Goal: Communication & Community: Share content

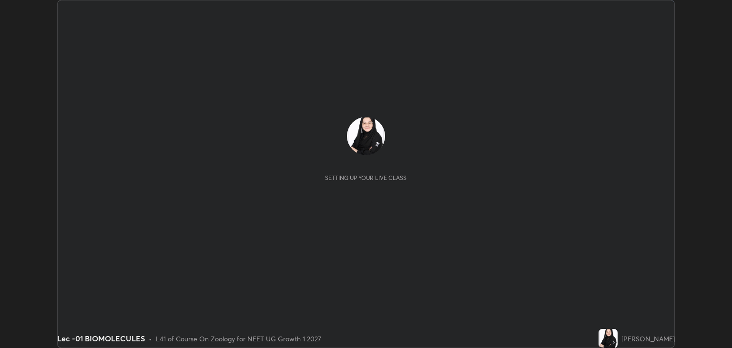
scroll to position [348, 732]
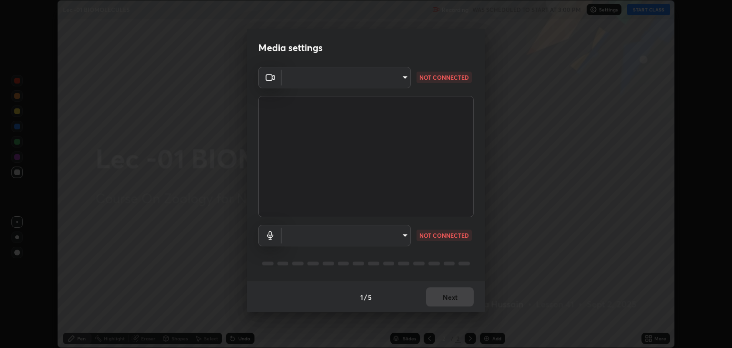
type input "6889e5757fad77820649456bc3a7e4ae290f4e048e3f3cb88d02d5782dedffd8"
type input "default"
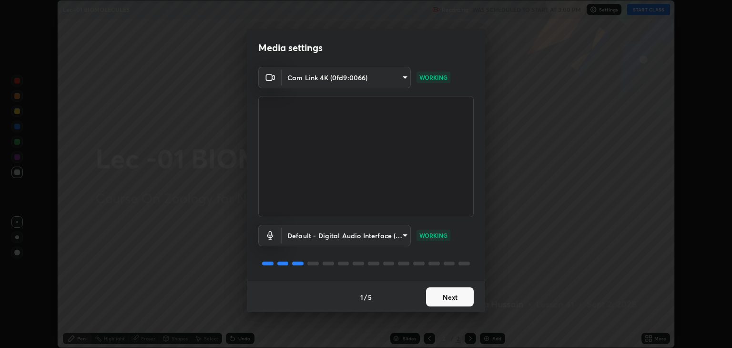
click at [457, 294] on button "Next" at bounding box center [450, 296] width 48 height 19
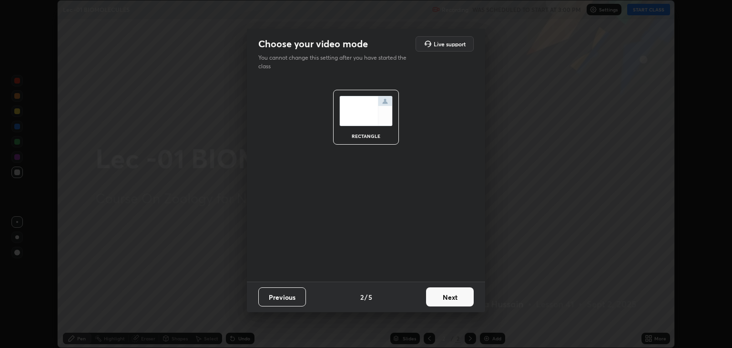
click at [457, 296] on button "Next" at bounding box center [450, 296] width 48 height 19
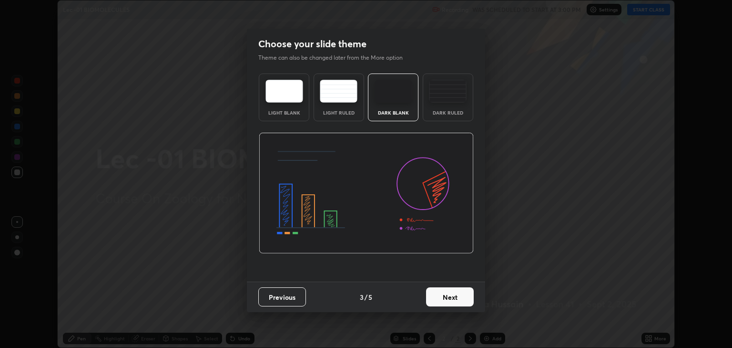
click at [462, 294] on button "Next" at bounding box center [450, 296] width 48 height 19
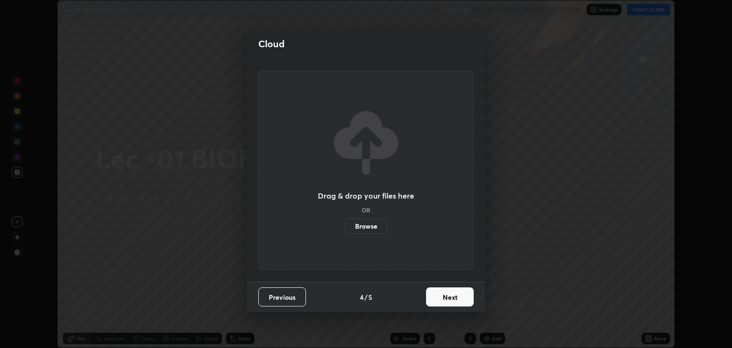
click at [463, 296] on button "Next" at bounding box center [450, 296] width 48 height 19
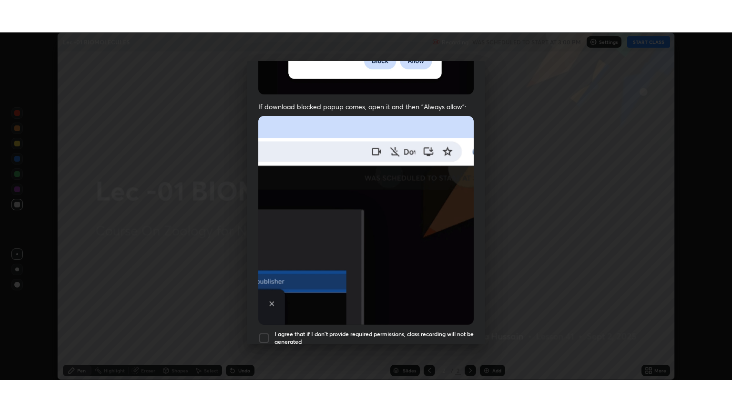
scroll to position [193, 0]
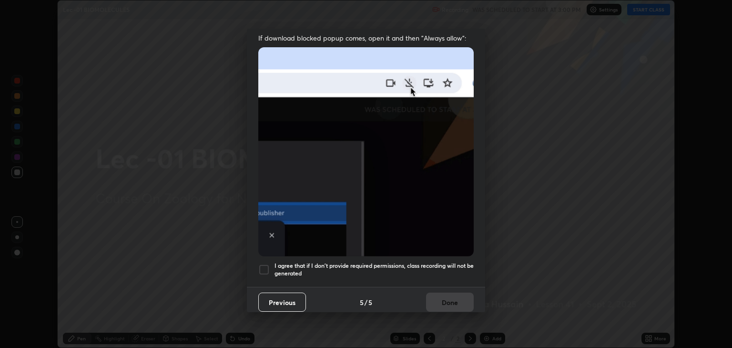
click at [266, 266] on div at bounding box center [263, 269] width 11 height 11
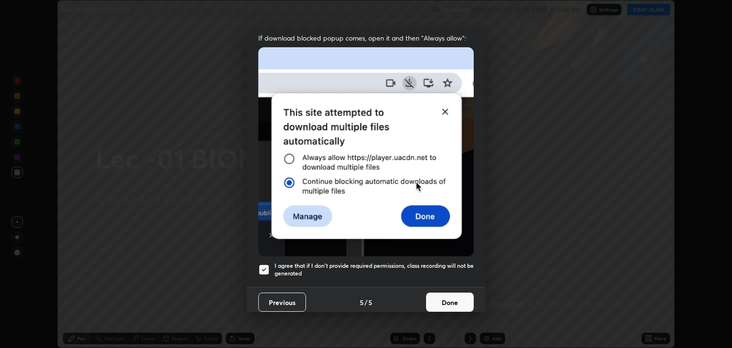
click at [448, 298] on button "Done" at bounding box center [450, 301] width 48 height 19
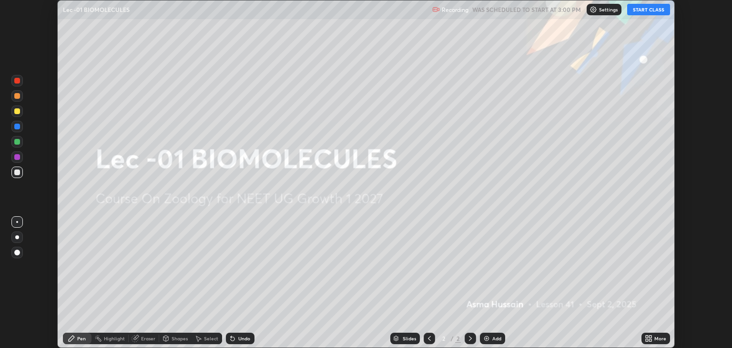
click at [638, 12] on button "START CLASS" at bounding box center [649, 9] width 43 height 11
click at [647, 336] on icon at bounding box center [647, 336] width 2 height 2
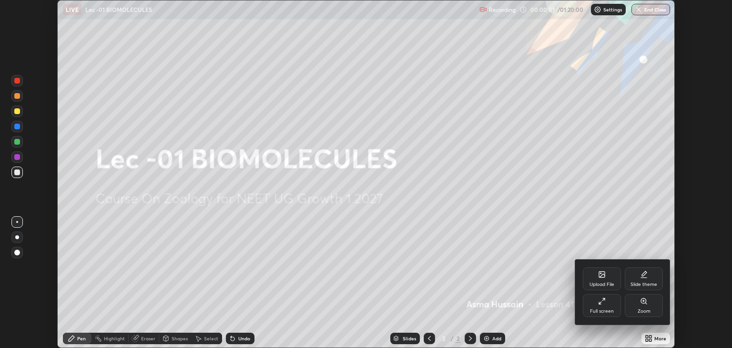
click at [605, 279] on div "Upload File" at bounding box center [602, 278] width 38 height 23
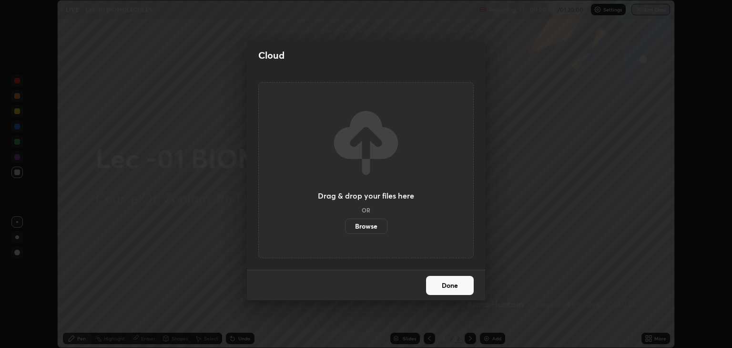
click at [377, 225] on label "Browse" at bounding box center [366, 225] width 42 height 15
click at [345, 225] on input "Browse" at bounding box center [345, 225] width 0 height 15
click at [552, 195] on div "Cloud Drag & drop your files here OR Browse Done" at bounding box center [366, 174] width 732 height 348
click at [373, 224] on label "Browse" at bounding box center [366, 225] width 42 height 15
click at [345, 224] on input "Browse" at bounding box center [345, 225] width 0 height 15
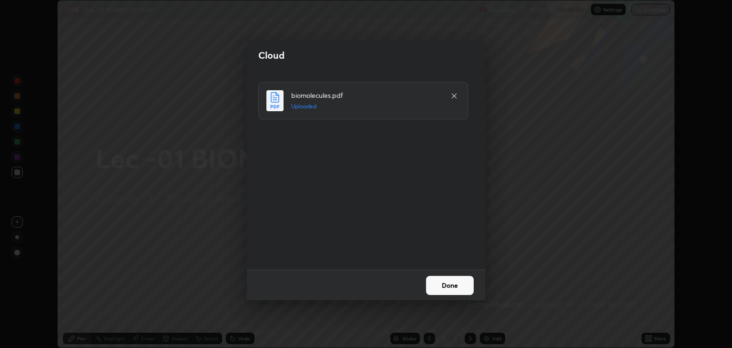
click at [452, 284] on button "Done" at bounding box center [450, 285] width 48 height 19
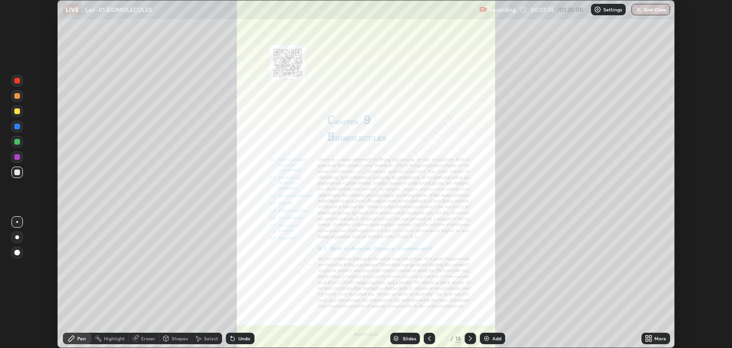
click at [647, 337] on icon at bounding box center [647, 336] width 2 height 2
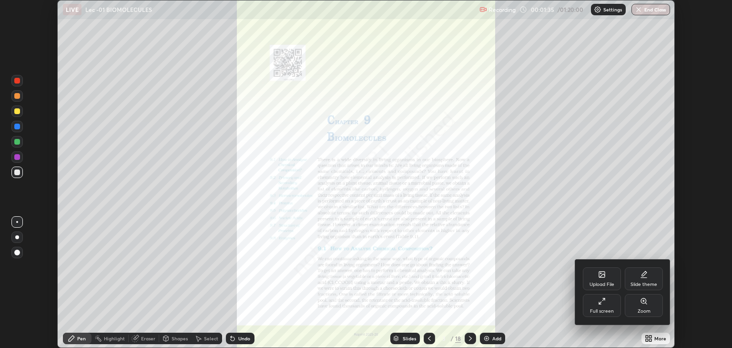
click at [607, 307] on div "Full screen" at bounding box center [602, 305] width 38 height 23
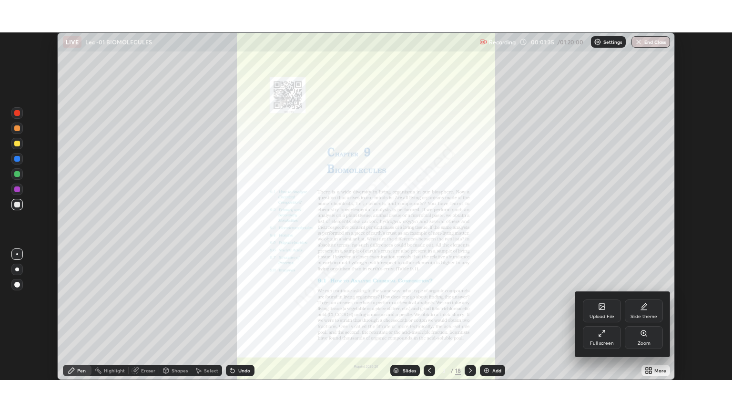
scroll to position [412, 732]
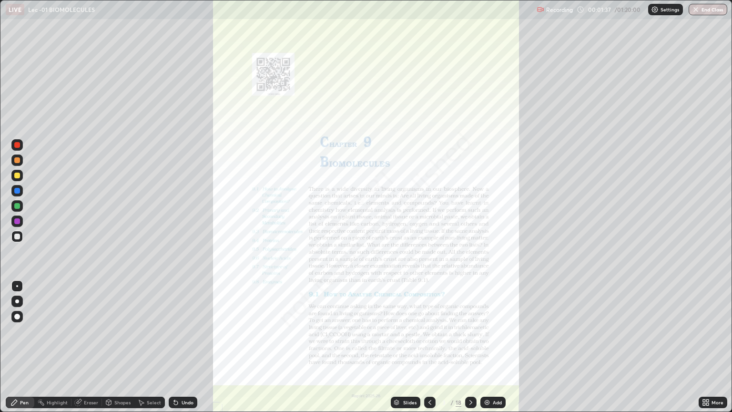
click at [494, 347] on div "Add" at bounding box center [497, 402] width 9 height 5
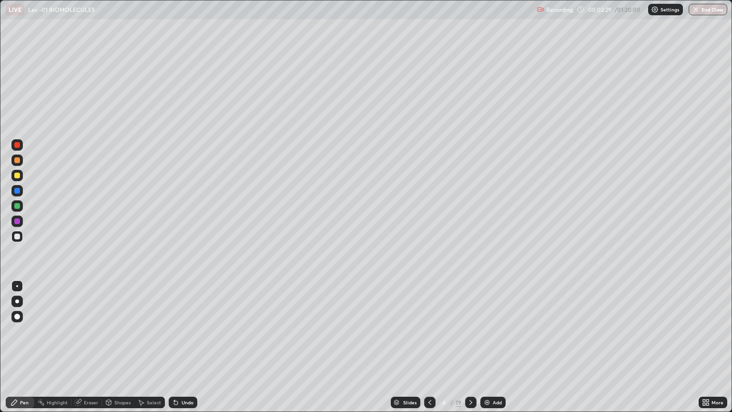
click at [429, 347] on icon at bounding box center [430, 403] width 8 height 8
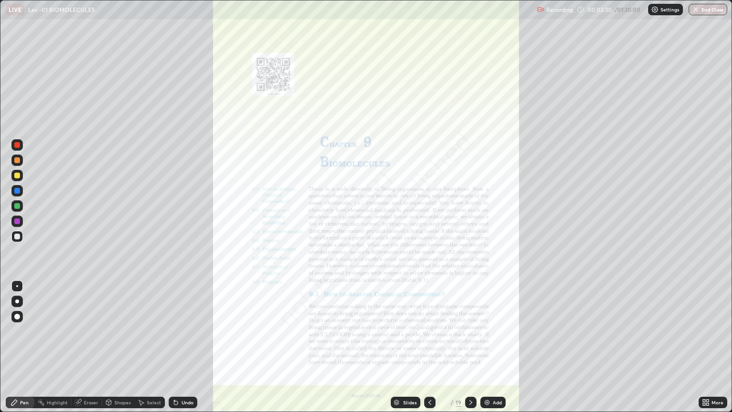
click at [428, 347] on icon at bounding box center [430, 403] width 8 height 8
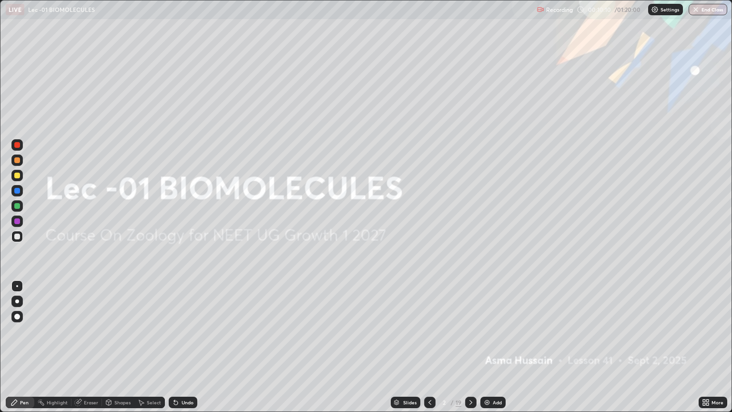
click at [188, 347] on div "Undo" at bounding box center [188, 402] width 12 height 5
click at [491, 347] on div "Add" at bounding box center [493, 402] width 25 height 11
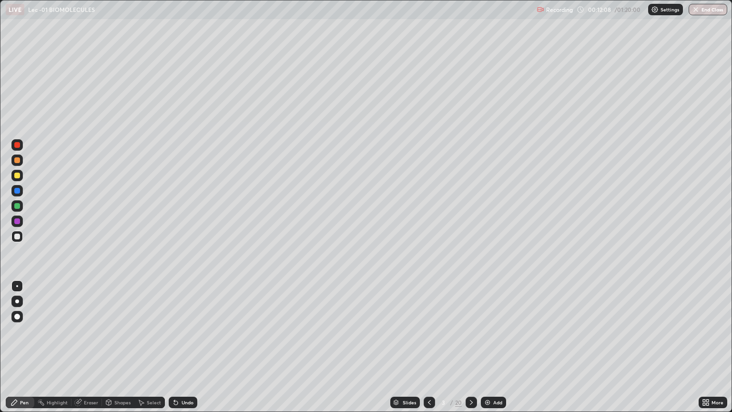
click at [16, 160] on div at bounding box center [17, 160] width 6 height 6
click at [18, 238] on div at bounding box center [17, 237] width 6 height 6
click at [187, 347] on div "Undo" at bounding box center [188, 402] width 12 height 5
click at [184, 347] on div "Undo" at bounding box center [183, 402] width 29 height 11
click at [182, 347] on div "Undo" at bounding box center [188, 402] width 12 height 5
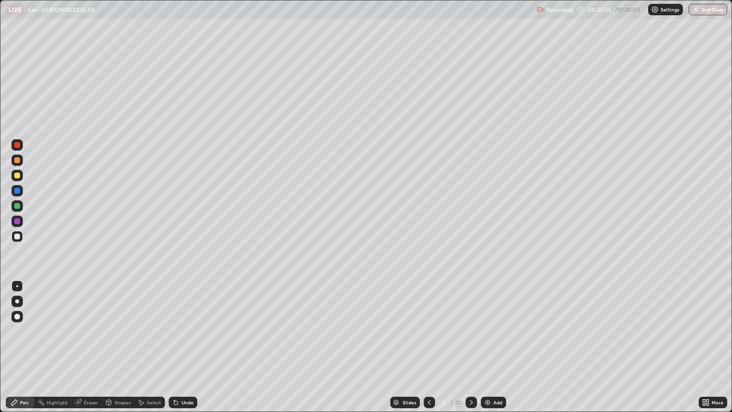
click at [180, 347] on div "Undo" at bounding box center [183, 402] width 29 height 11
click at [175, 347] on div "Undo" at bounding box center [183, 402] width 29 height 11
click at [489, 347] on img at bounding box center [488, 403] width 8 height 8
click at [21, 159] on div at bounding box center [16, 159] width 11 height 11
click at [17, 237] on div at bounding box center [17, 237] width 6 height 6
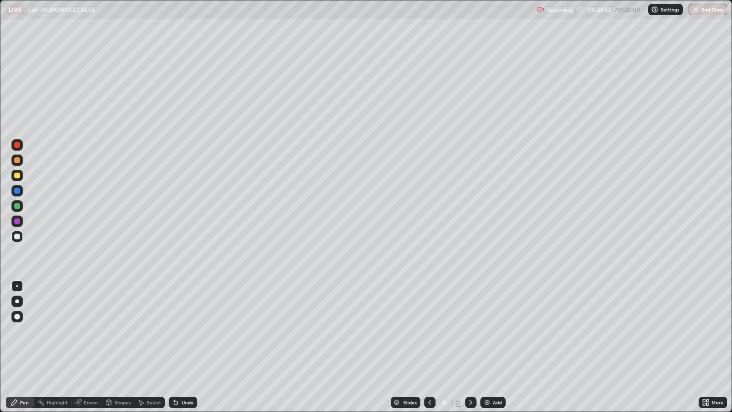
click at [89, 347] on div "Eraser" at bounding box center [91, 402] width 14 height 5
click at [26, 347] on div "Pen" at bounding box center [24, 402] width 9 height 5
click at [86, 347] on div "Eraser" at bounding box center [87, 402] width 31 height 11
click at [30, 347] on div "Pen" at bounding box center [20, 402] width 29 height 11
click at [184, 347] on div "Undo" at bounding box center [188, 402] width 12 height 5
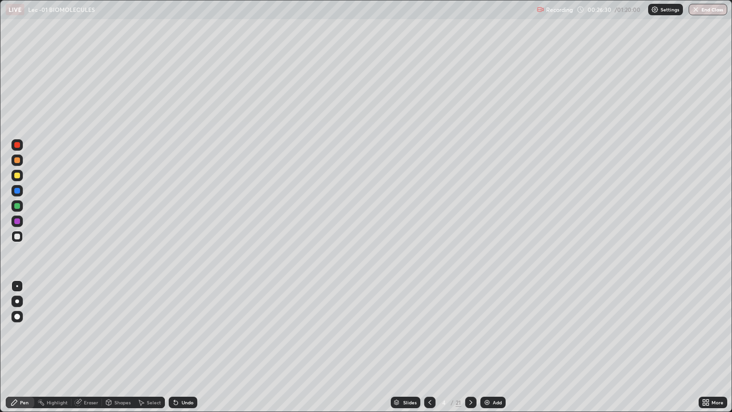
click at [183, 347] on div "Undo" at bounding box center [183, 402] width 29 height 11
click at [182, 347] on div "Undo" at bounding box center [183, 402] width 29 height 11
click at [180, 347] on div "Undo" at bounding box center [183, 402] width 29 height 11
click at [182, 347] on div "Undo" at bounding box center [188, 402] width 12 height 5
click at [15, 179] on div at bounding box center [16, 175] width 11 height 11
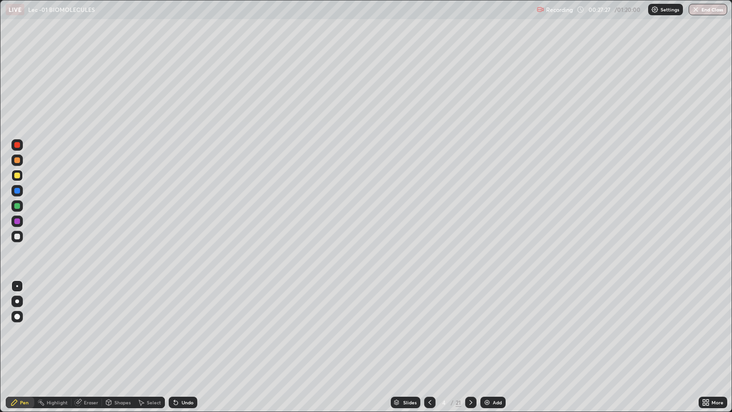
click at [15, 235] on div at bounding box center [17, 237] width 6 height 6
click at [153, 347] on div "Select" at bounding box center [154, 402] width 14 height 5
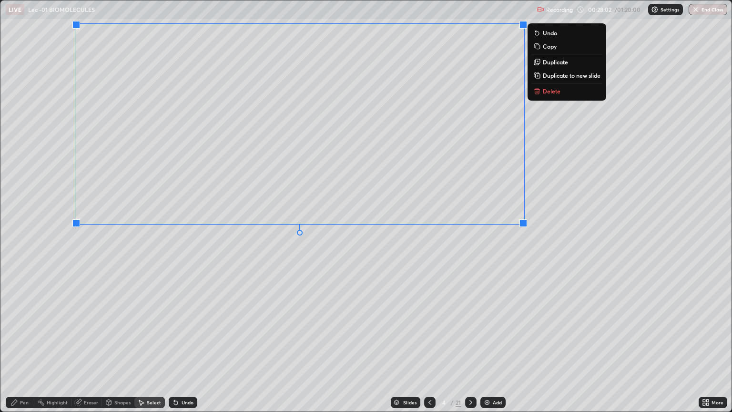
click at [26, 347] on div "Pen" at bounding box center [24, 402] width 9 height 5
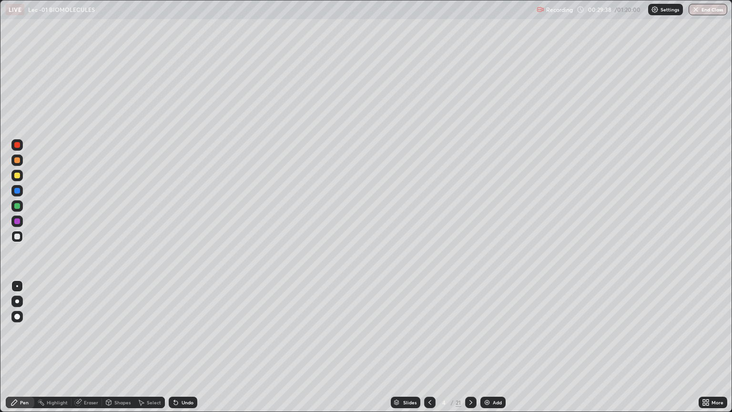
click at [17, 177] on div at bounding box center [17, 176] width 6 height 6
click at [87, 347] on div "Eraser" at bounding box center [91, 402] width 14 height 5
click at [21, 347] on div "Pen" at bounding box center [24, 402] width 9 height 5
click at [17, 237] on div at bounding box center [17, 237] width 6 height 6
click at [182, 347] on div "Undo" at bounding box center [188, 402] width 12 height 5
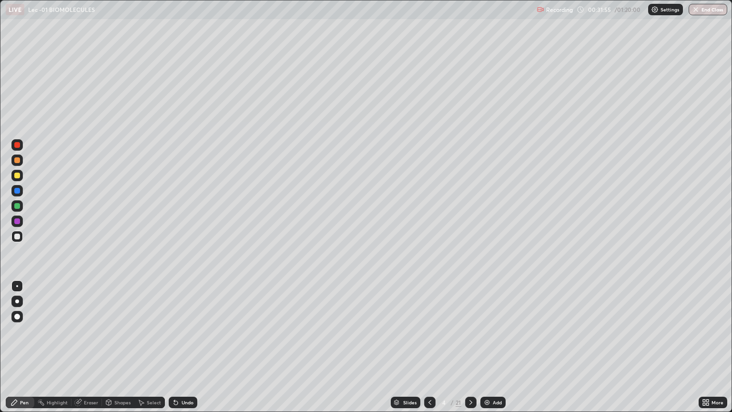
click at [182, 347] on div "Undo" at bounding box center [188, 402] width 12 height 5
click at [18, 177] on div at bounding box center [17, 176] width 6 height 6
click at [486, 347] on img at bounding box center [488, 403] width 8 height 8
click at [17, 237] on div at bounding box center [17, 237] width 6 height 6
click at [184, 347] on div "Undo" at bounding box center [188, 402] width 12 height 5
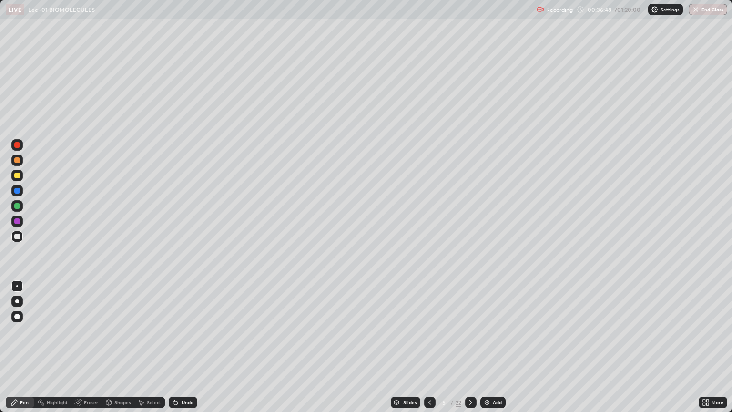
click at [184, 347] on div "Undo" at bounding box center [188, 402] width 12 height 5
click at [182, 347] on div "Undo" at bounding box center [188, 402] width 12 height 5
click at [183, 347] on div "Undo" at bounding box center [188, 402] width 12 height 5
click at [182, 347] on div "Undo" at bounding box center [188, 402] width 12 height 5
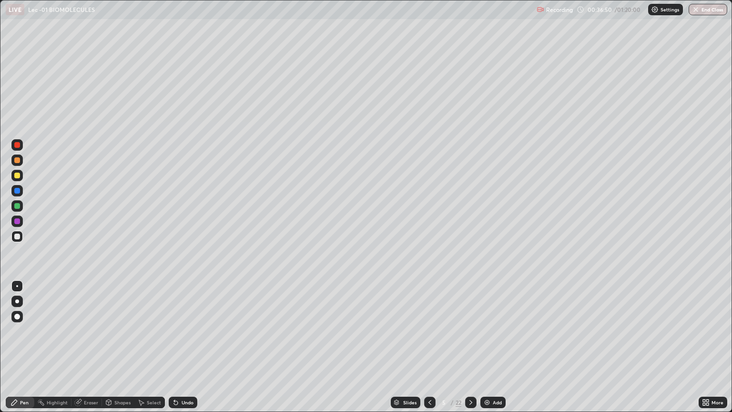
click at [182, 347] on div "Undo" at bounding box center [188, 402] width 12 height 5
click at [19, 164] on div at bounding box center [16, 159] width 11 height 11
click at [16, 236] on div at bounding box center [17, 237] width 6 height 6
click at [495, 347] on div "Add" at bounding box center [497, 402] width 9 height 5
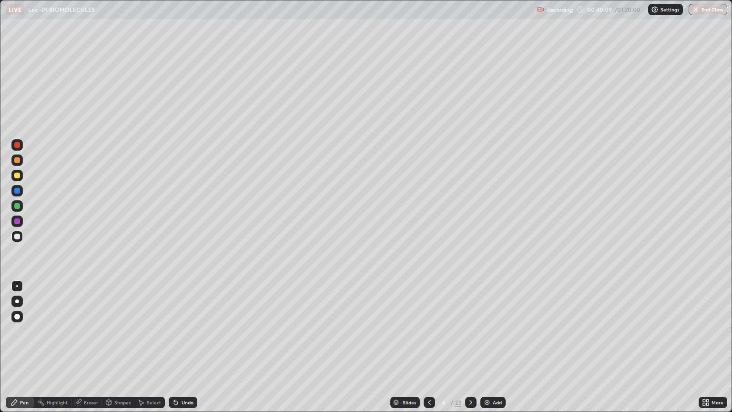
click at [15, 175] on div at bounding box center [17, 176] width 6 height 6
click at [18, 235] on div at bounding box center [17, 237] width 6 height 6
click at [113, 347] on div "Shapes" at bounding box center [118, 402] width 32 height 11
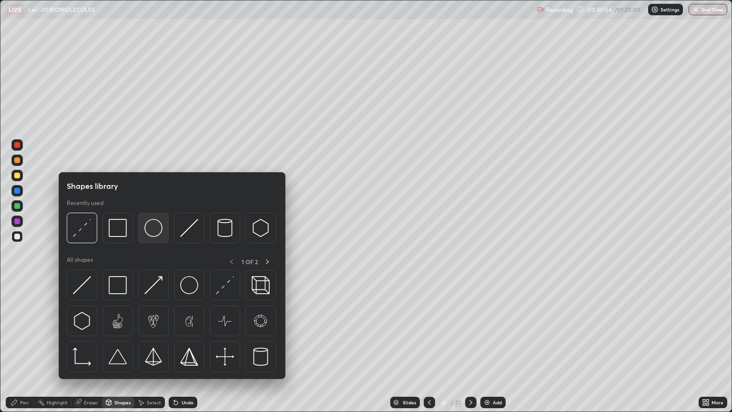
click at [153, 229] on img at bounding box center [153, 228] width 18 height 18
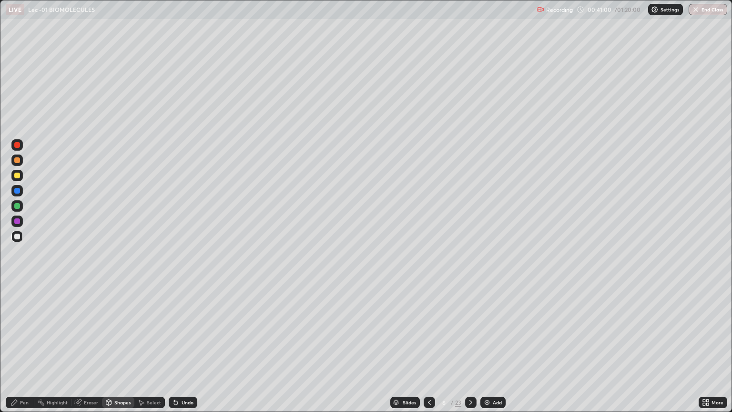
click at [185, 347] on div "Undo" at bounding box center [188, 402] width 12 height 5
click at [26, 347] on div "Pen" at bounding box center [20, 402] width 29 height 11
click at [19, 163] on div at bounding box center [17, 160] width 6 height 6
click at [17, 301] on div at bounding box center [17, 301] width 4 height 4
click at [19, 221] on div at bounding box center [17, 221] width 6 height 6
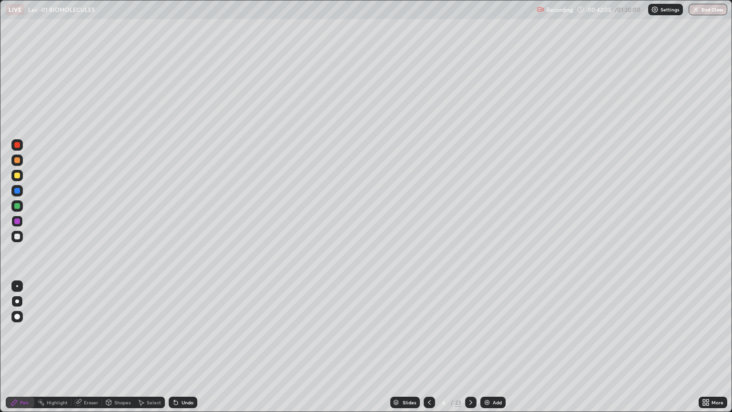
click at [17, 285] on div at bounding box center [17, 286] width 2 height 2
click at [16, 172] on div at bounding box center [16, 175] width 11 height 11
click at [184, 347] on div "Undo" at bounding box center [188, 402] width 12 height 5
click at [17, 237] on div at bounding box center [17, 237] width 6 height 6
click at [21, 222] on div at bounding box center [16, 221] width 11 height 11
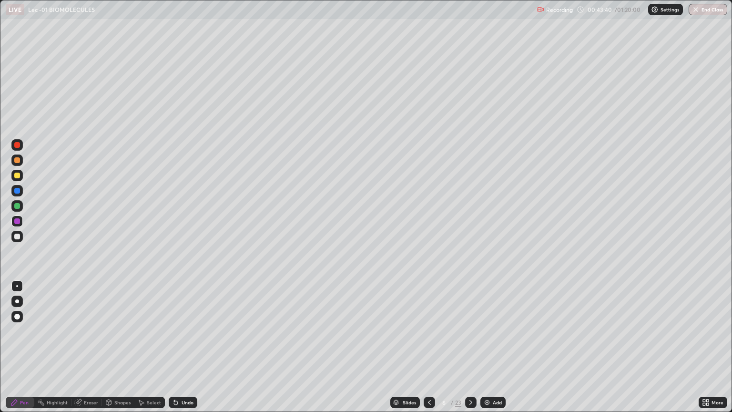
click at [17, 160] on div at bounding box center [17, 160] width 6 height 6
click at [19, 220] on div at bounding box center [17, 221] width 6 height 6
click at [17, 164] on div at bounding box center [16, 159] width 11 height 11
click at [17, 301] on div at bounding box center [17, 301] width 4 height 4
click at [17, 237] on div at bounding box center [17, 237] width 6 height 6
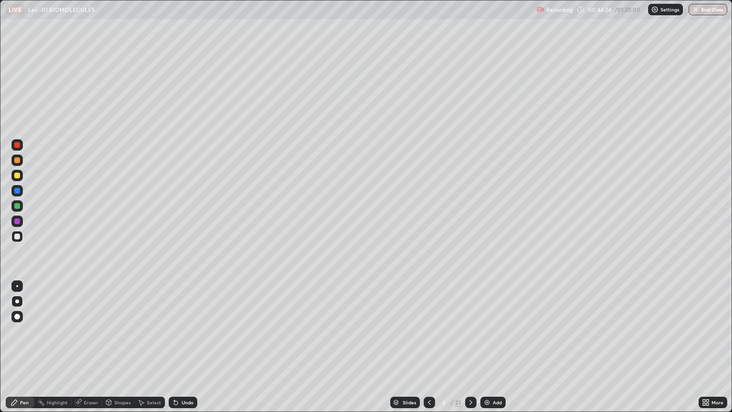
click at [18, 162] on div at bounding box center [17, 160] width 6 height 6
click at [18, 216] on div at bounding box center [16, 221] width 11 height 11
click at [14, 236] on div at bounding box center [17, 237] width 6 height 6
click at [17, 162] on div at bounding box center [17, 160] width 6 height 6
click at [21, 221] on div at bounding box center [16, 221] width 11 height 11
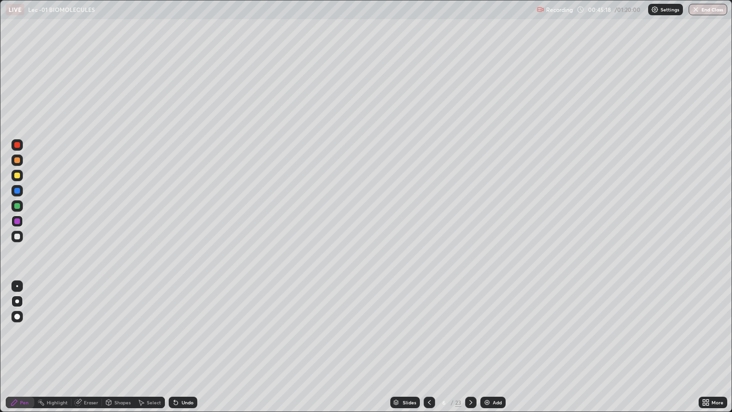
click at [18, 286] on div at bounding box center [17, 286] width 2 height 2
click at [17, 237] on div at bounding box center [17, 237] width 6 height 6
click at [183, 347] on div "Undo" at bounding box center [188, 402] width 12 height 5
click at [186, 347] on div "Undo" at bounding box center [188, 402] width 12 height 5
click at [184, 347] on div "Undo" at bounding box center [188, 402] width 12 height 5
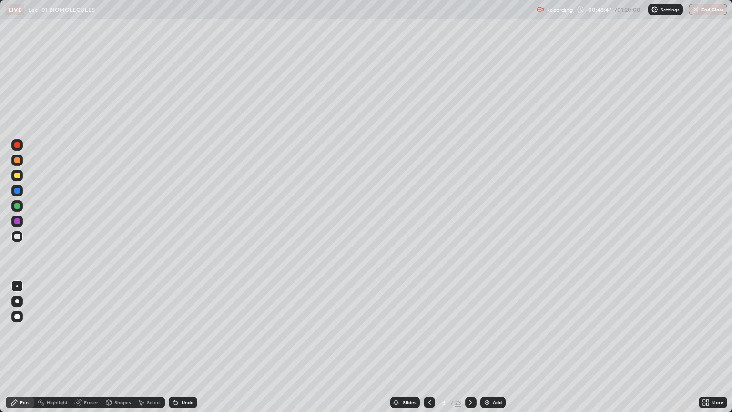
click at [185, 347] on div "Undo" at bounding box center [188, 402] width 12 height 5
click at [488, 347] on img at bounding box center [488, 403] width 8 height 8
click at [428, 347] on icon at bounding box center [429, 402] width 3 height 5
click at [149, 347] on div "Select" at bounding box center [154, 402] width 14 height 5
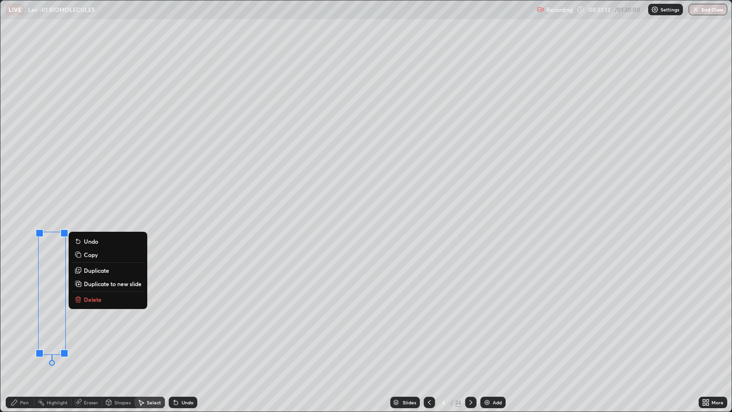
click at [26, 347] on div "Erase all" at bounding box center [17, 206] width 23 height 374
click at [185, 347] on div "Undo" at bounding box center [188, 402] width 12 height 5
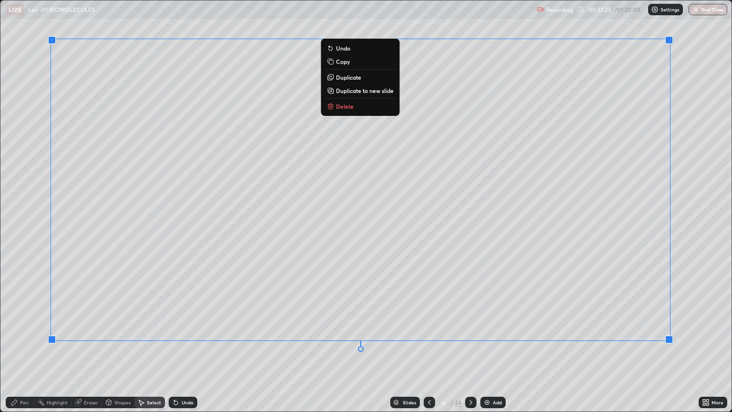
click at [265, 347] on div "0 ° Undo Copy Duplicate Duplicate to new slide Delete" at bounding box center [365, 205] width 731 height 411
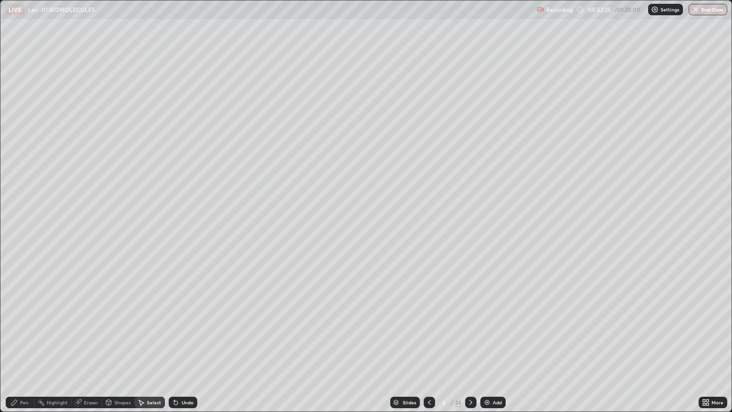
click at [405, 347] on div "Slides" at bounding box center [409, 402] width 13 height 5
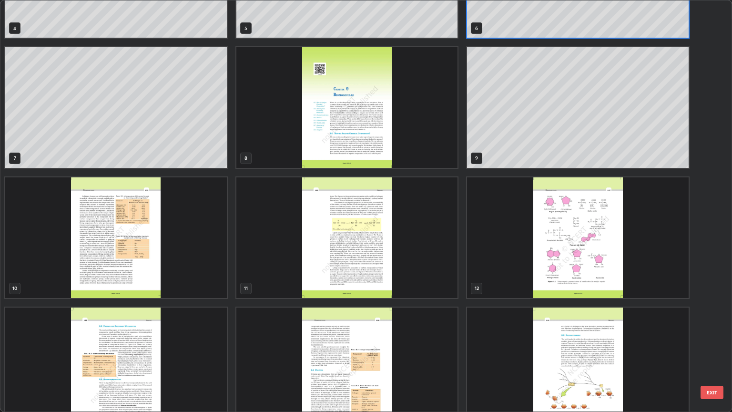
scroll to position [218, 0]
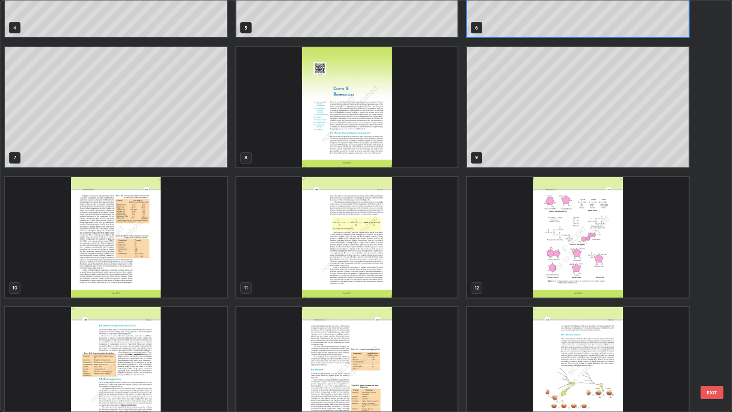
click at [322, 347] on img "grid" at bounding box center [348, 367] width 222 height 121
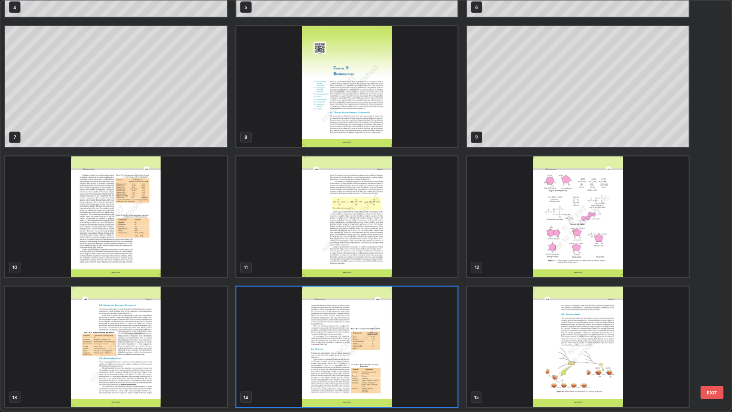
click at [326, 343] on img "grid" at bounding box center [348, 347] width 222 height 121
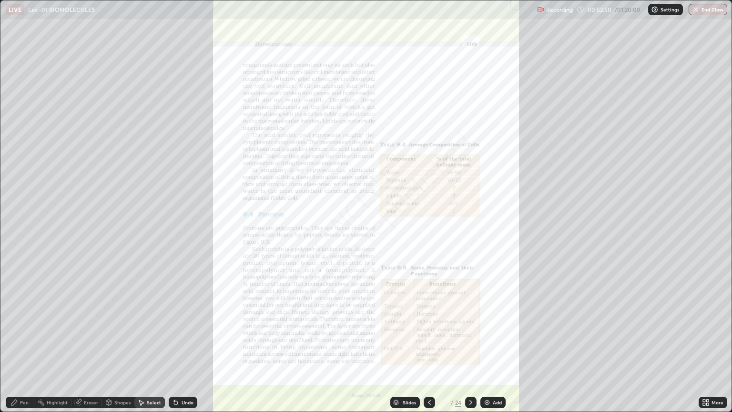
click at [704, 347] on icon at bounding box center [704, 401] width 2 height 2
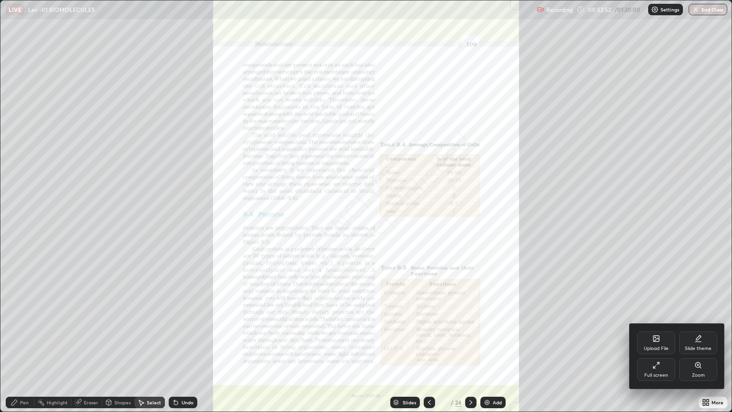
click at [697, 347] on div "Zoom" at bounding box center [698, 369] width 38 height 23
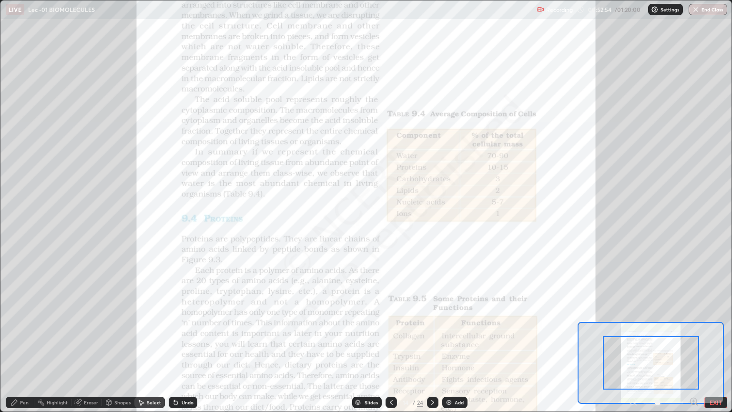
click at [693, 347] on icon at bounding box center [694, 401] width 2 height 0
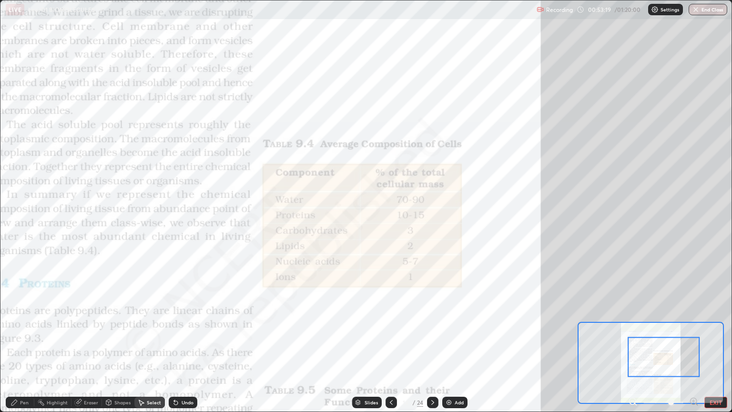
click at [31, 347] on div "Pen" at bounding box center [20, 402] width 29 height 11
click at [17, 208] on div at bounding box center [17, 206] width 6 height 6
click at [361, 347] on div "Slides" at bounding box center [367, 402] width 30 height 11
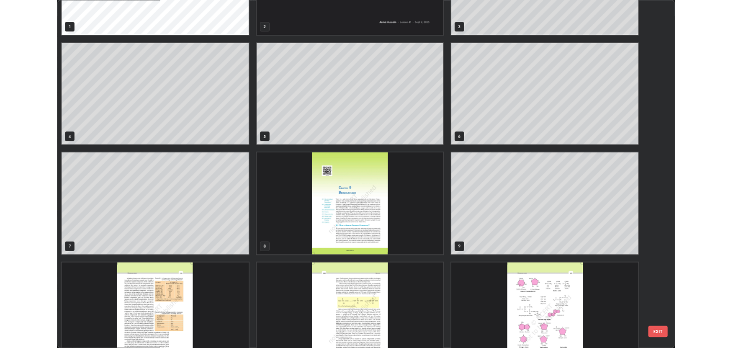
scroll to position [35, 0]
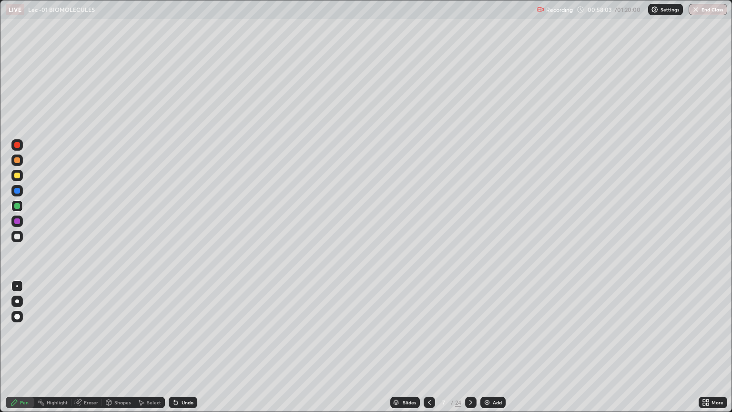
click at [16, 174] on div at bounding box center [17, 176] width 6 height 6
click at [16, 238] on div at bounding box center [17, 237] width 6 height 6
click at [709, 347] on icon at bounding box center [708, 401] width 2 height 2
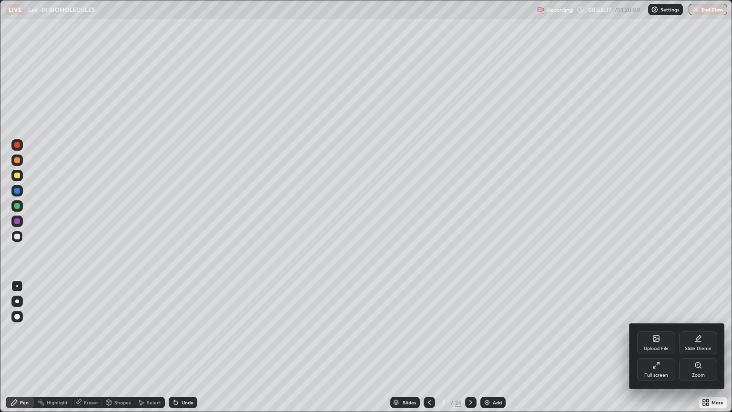
click at [648, 347] on div "Full screen" at bounding box center [657, 369] width 38 height 23
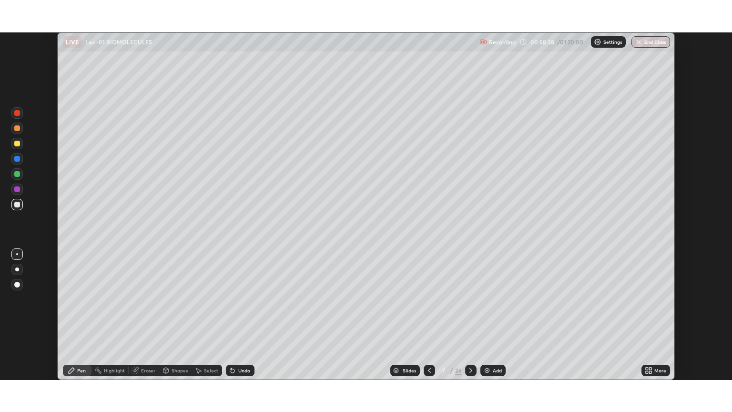
scroll to position [47335, 46950]
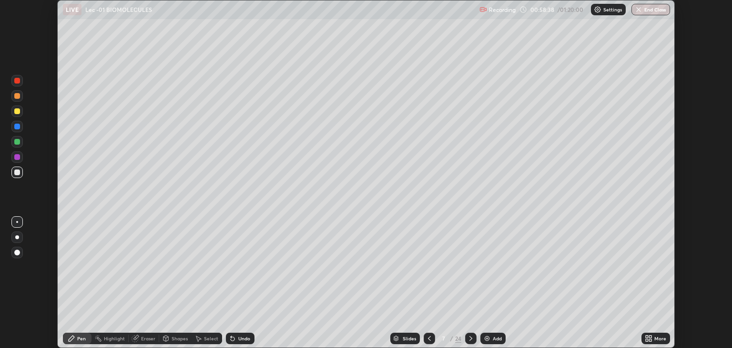
click at [648, 337] on icon at bounding box center [647, 336] width 2 height 2
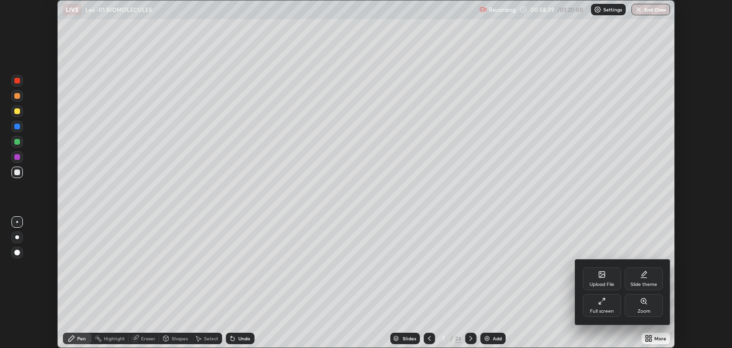
click at [611, 303] on div "Full screen" at bounding box center [602, 305] width 38 height 23
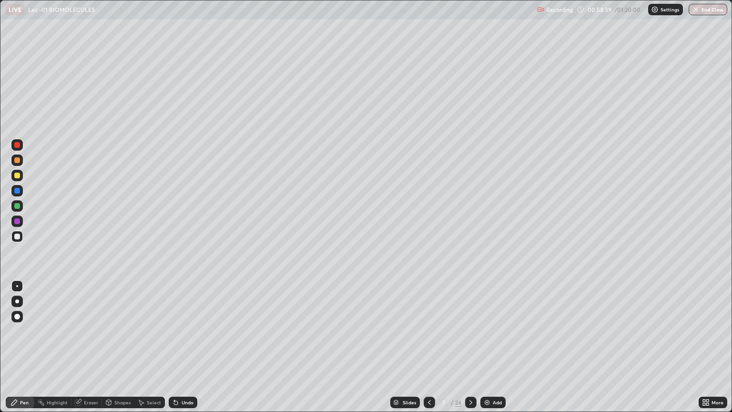
scroll to position [412, 732]
click at [109, 347] on icon at bounding box center [108, 403] width 5 height 6
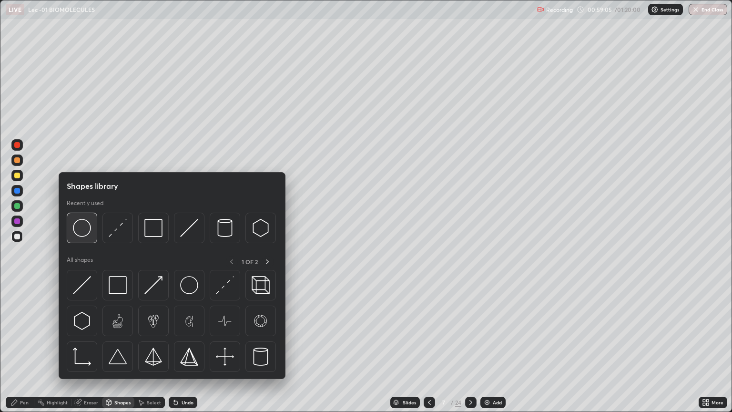
click at [84, 231] on img at bounding box center [82, 228] width 18 height 18
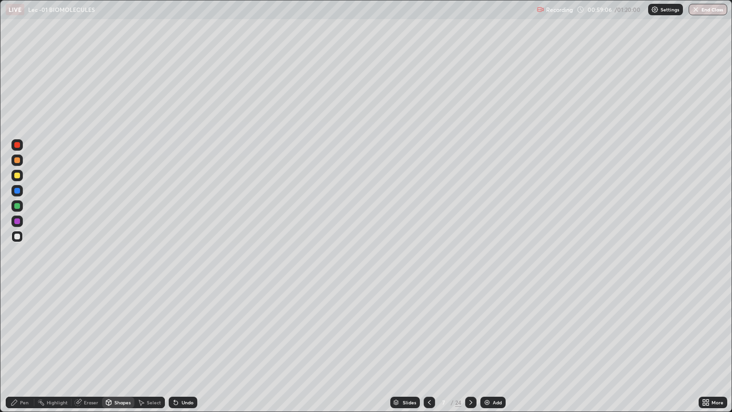
click at [18, 237] on div at bounding box center [17, 237] width 6 height 6
click at [25, 347] on div "Pen" at bounding box center [20, 402] width 29 height 11
click at [186, 347] on div "Undo" at bounding box center [188, 402] width 12 height 5
click at [182, 347] on div "Undo" at bounding box center [188, 402] width 12 height 5
click at [183, 347] on div "Undo" at bounding box center [188, 402] width 12 height 5
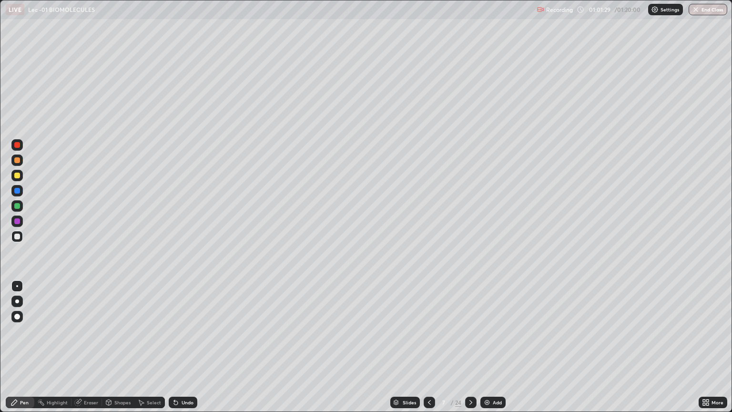
click at [188, 347] on div "Undo" at bounding box center [183, 402] width 29 height 11
click at [185, 347] on div "Undo" at bounding box center [183, 402] width 29 height 11
click at [187, 347] on div "Undo" at bounding box center [183, 402] width 29 height 11
click at [190, 347] on div "Undo" at bounding box center [183, 402] width 29 height 11
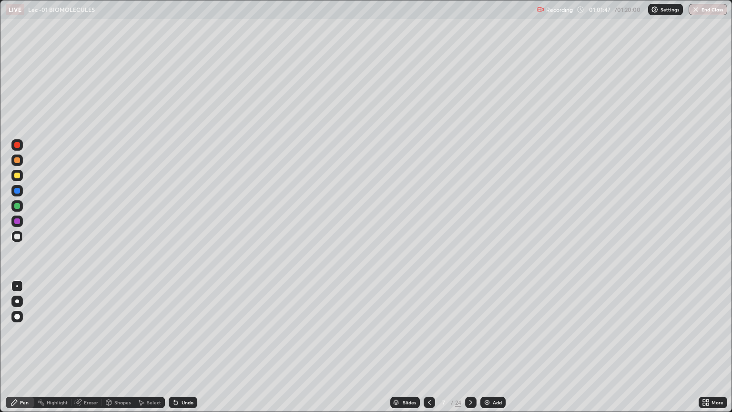
click at [191, 347] on div "Undo" at bounding box center [183, 402] width 29 height 11
click at [186, 347] on div "Undo" at bounding box center [188, 402] width 12 height 5
click at [187, 347] on div "Undo" at bounding box center [188, 402] width 12 height 5
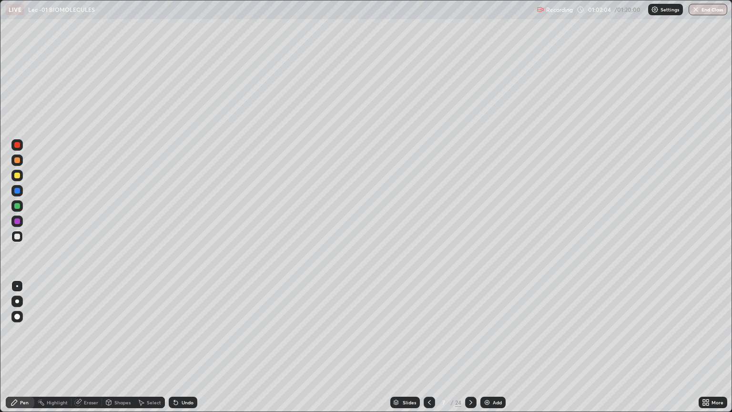
click at [188, 347] on div "Undo" at bounding box center [188, 402] width 12 height 5
click at [190, 347] on div "Undo" at bounding box center [183, 402] width 29 height 11
click at [120, 347] on div "Shapes" at bounding box center [122, 402] width 16 height 5
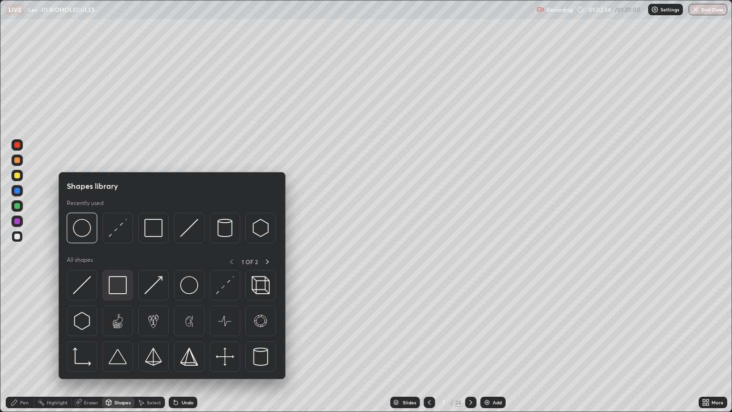
click at [115, 284] on img at bounding box center [118, 285] width 18 height 18
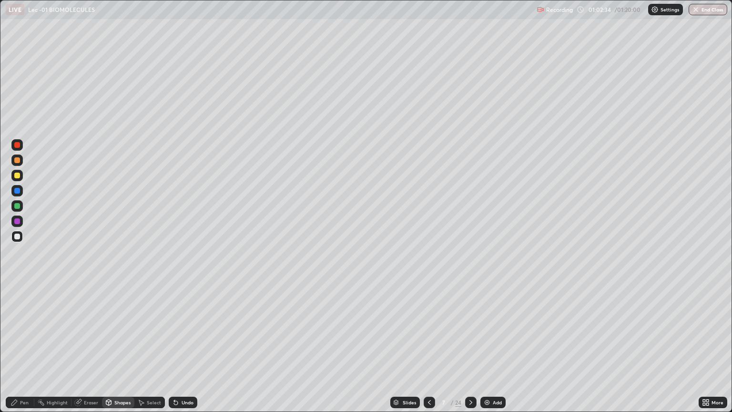
click at [19, 177] on div at bounding box center [17, 176] width 6 height 6
click at [28, 347] on div "Pen" at bounding box center [20, 402] width 29 height 11
click at [403, 347] on div "Slides" at bounding box center [409, 402] width 13 height 5
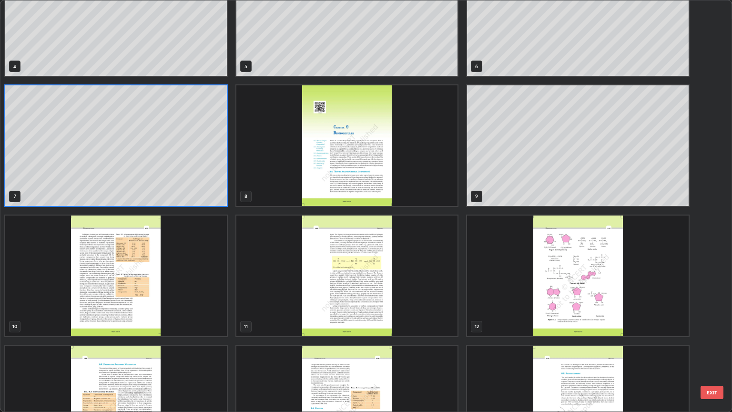
scroll to position [185, 0]
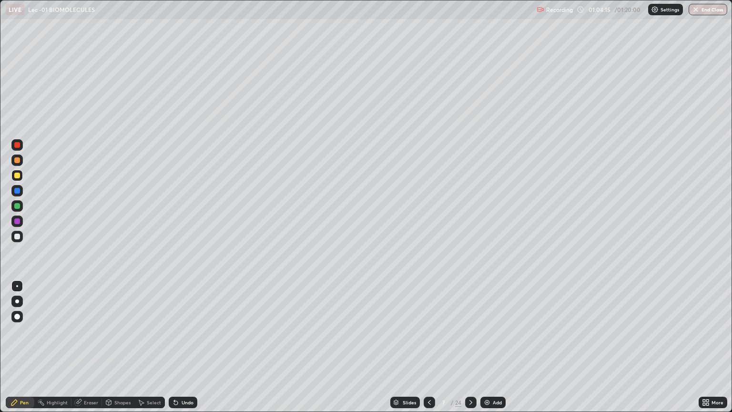
click at [405, 347] on div "Slides" at bounding box center [409, 402] width 13 height 5
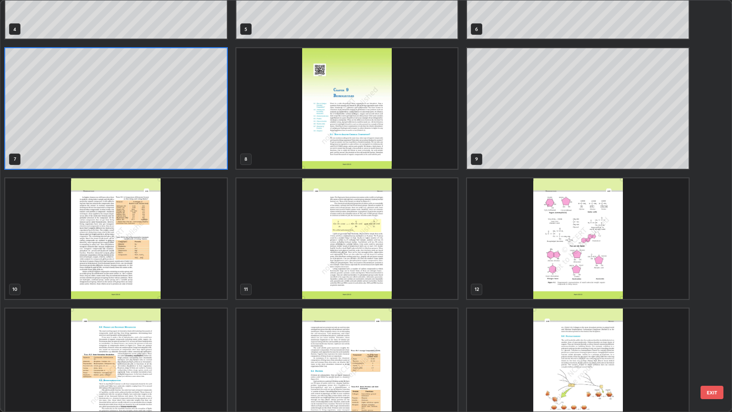
scroll to position [217, 0]
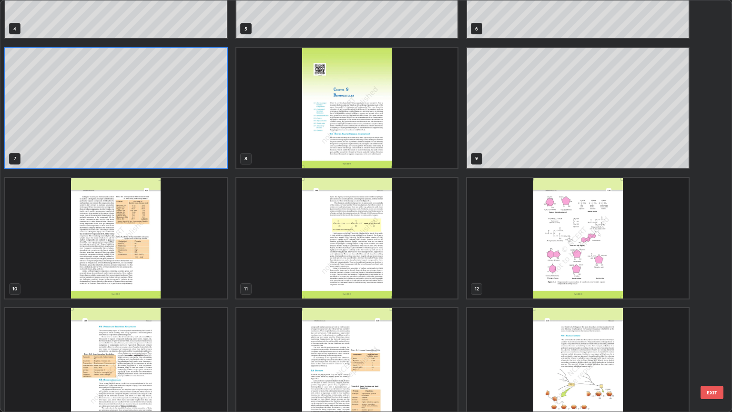
click at [175, 259] on img "grid" at bounding box center [116, 238] width 222 height 121
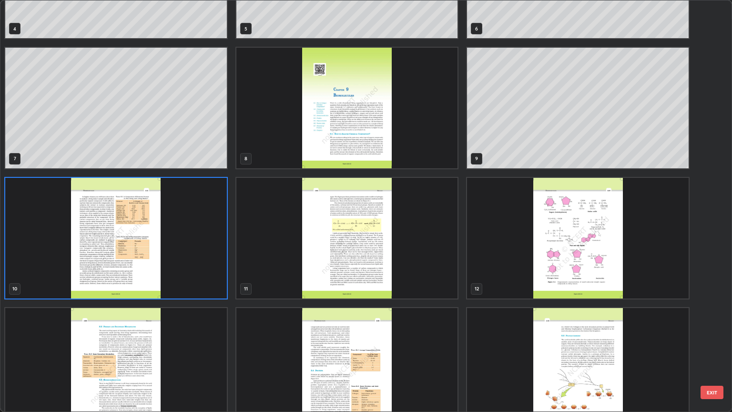
click at [183, 262] on img "grid" at bounding box center [116, 238] width 222 height 121
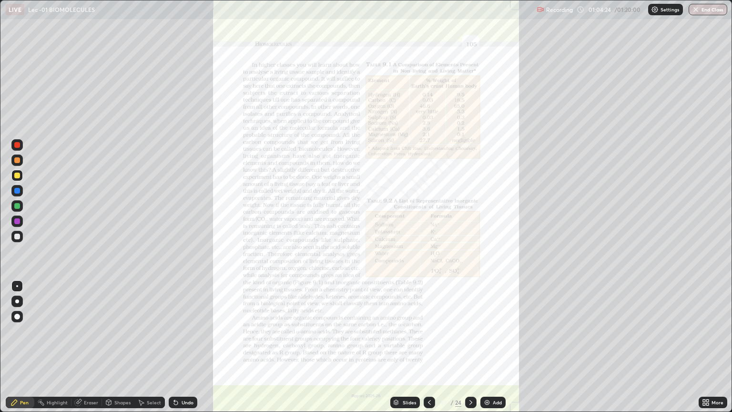
click at [182, 264] on img "grid" at bounding box center [116, 238] width 222 height 121
click at [402, 347] on div "Slides" at bounding box center [406, 402] width 30 height 11
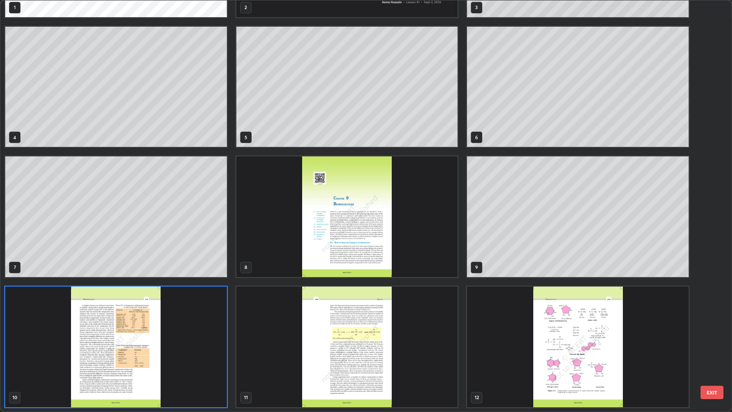
scroll to position [408, 727]
click at [318, 254] on img "grid" at bounding box center [348, 216] width 222 height 121
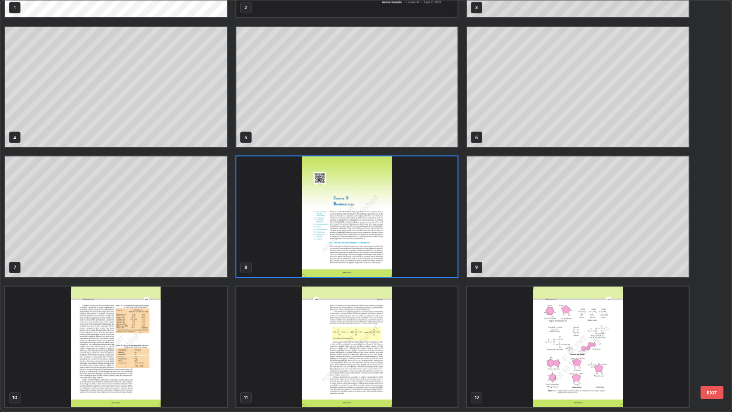
click at [319, 255] on img "grid" at bounding box center [348, 216] width 222 height 121
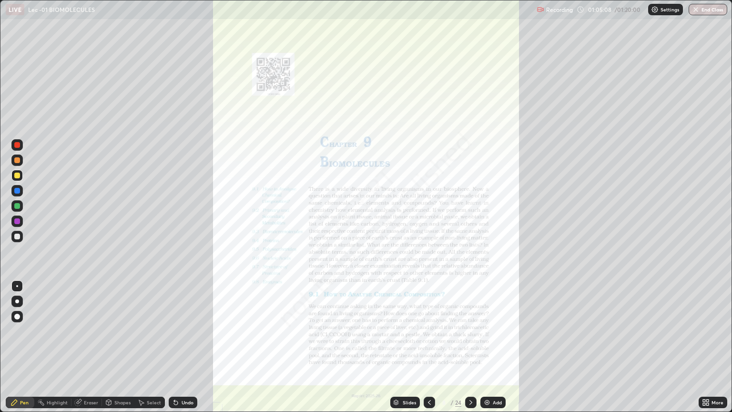
click at [403, 347] on div "Slides" at bounding box center [409, 402] width 13 height 5
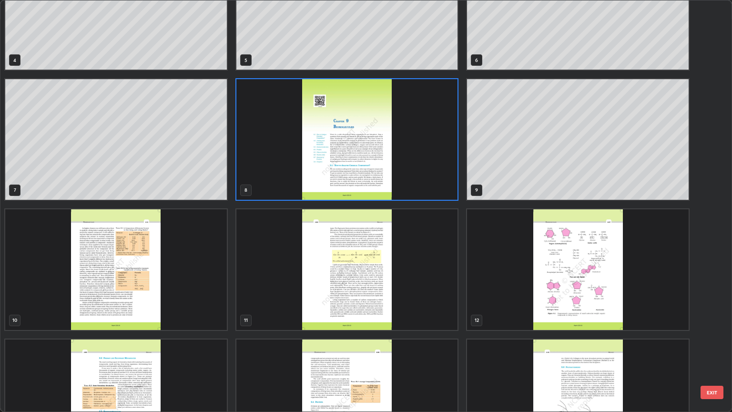
scroll to position [186, 0]
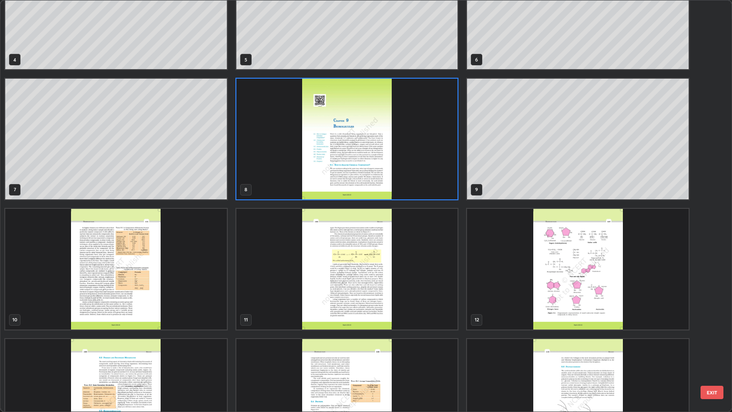
click at [179, 294] on img "grid" at bounding box center [116, 269] width 222 height 121
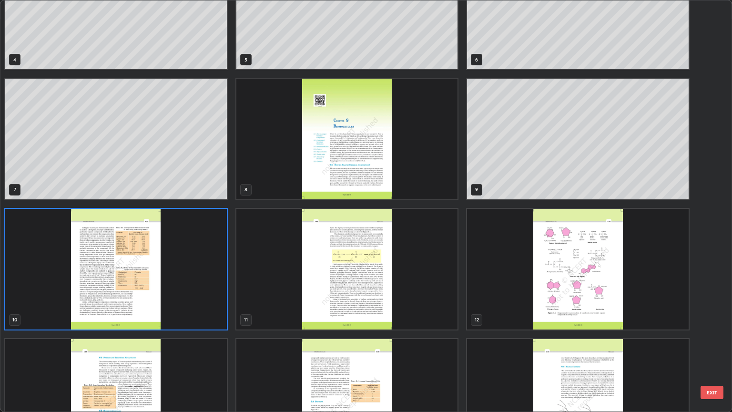
click at [178, 295] on img "grid" at bounding box center [116, 269] width 222 height 121
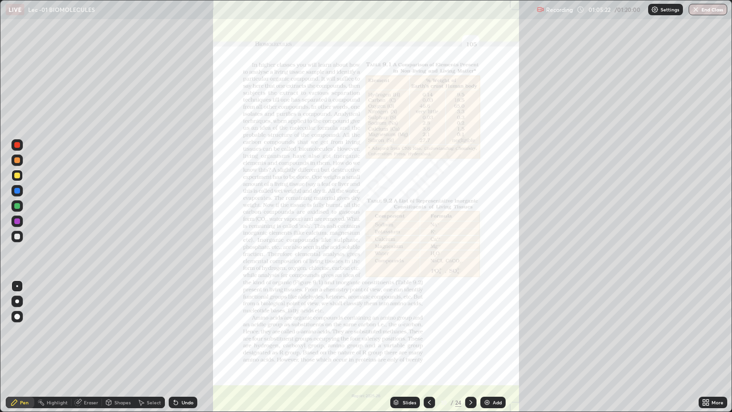
click at [704, 347] on icon at bounding box center [704, 401] width 2 height 2
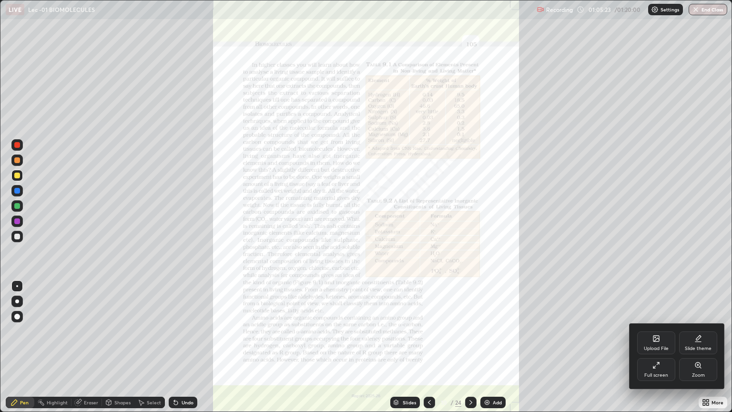
click at [692, 347] on div "Zoom" at bounding box center [698, 369] width 38 height 23
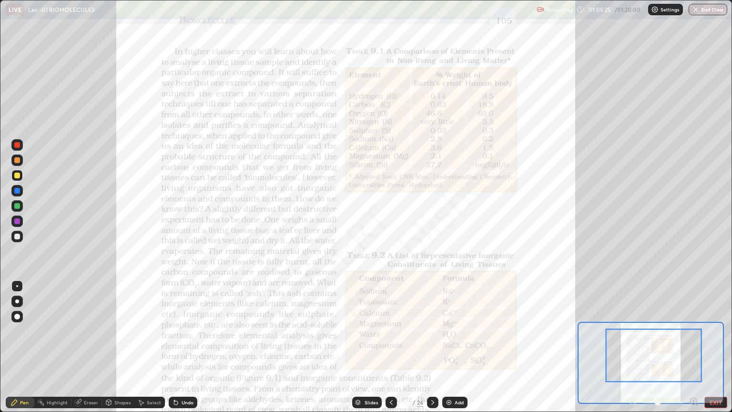
click at [693, 347] on icon at bounding box center [694, 401] width 2 height 0
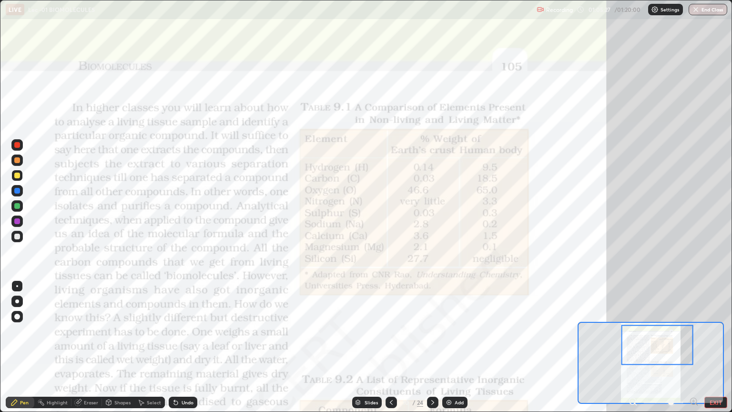
click at [695, 347] on icon at bounding box center [694, 402] width 10 height 10
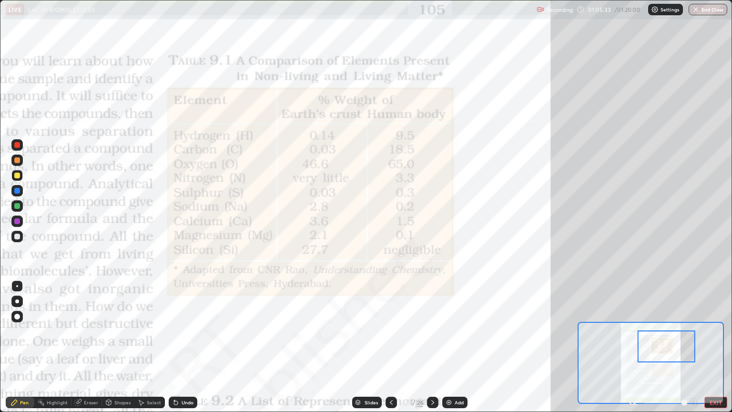
click at [15, 178] on div at bounding box center [17, 176] width 6 height 6
click at [16, 238] on div at bounding box center [17, 237] width 6 height 6
click at [361, 347] on div "Slides" at bounding box center [367, 402] width 30 height 11
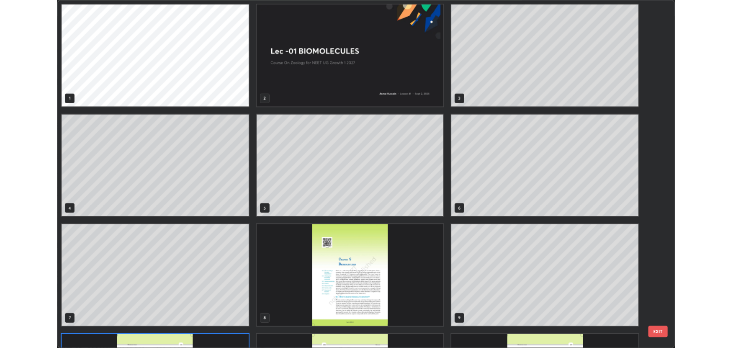
scroll to position [408, 727]
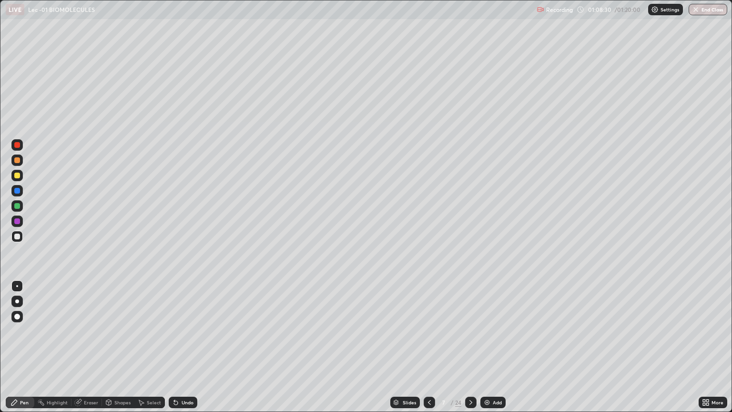
click at [490, 347] on img at bounding box center [488, 403] width 8 height 8
click at [20, 176] on div at bounding box center [17, 176] width 6 height 6
click at [185, 347] on div "Undo" at bounding box center [188, 402] width 12 height 5
click at [182, 347] on div "Undo" at bounding box center [188, 402] width 12 height 5
click at [113, 347] on div "Shapes" at bounding box center [118, 402] width 32 height 11
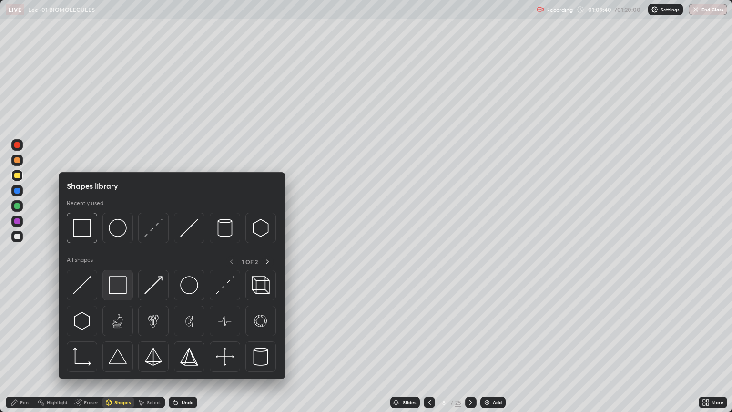
click at [119, 285] on img at bounding box center [118, 285] width 18 height 18
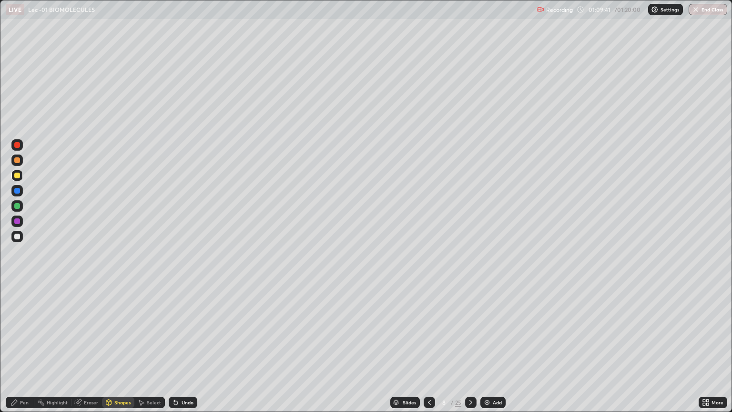
click at [20, 241] on div at bounding box center [16, 236] width 11 height 11
click at [17, 160] on div at bounding box center [17, 160] width 6 height 6
click at [494, 347] on div "Add" at bounding box center [497, 402] width 9 height 5
click at [17, 175] on div at bounding box center [17, 176] width 6 height 6
click at [182, 347] on div "Undo" at bounding box center [183, 402] width 29 height 11
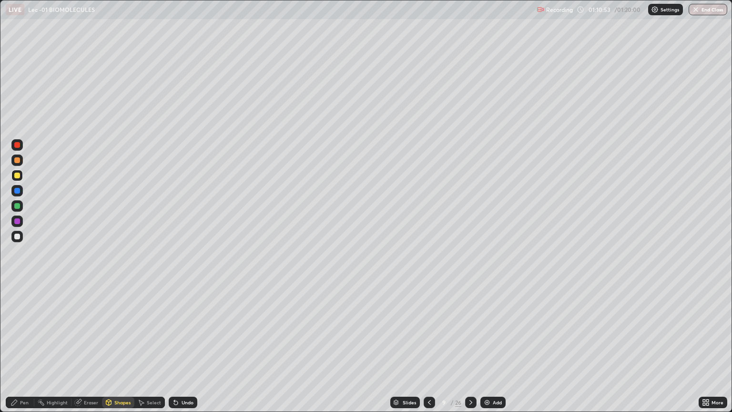
click at [183, 347] on div "Undo" at bounding box center [183, 402] width 29 height 11
click at [25, 347] on div "Pen" at bounding box center [24, 402] width 9 height 5
click at [19, 235] on div at bounding box center [17, 237] width 6 height 6
click at [143, 347] on icon at bounding box center [141, 403] width 8 height 8
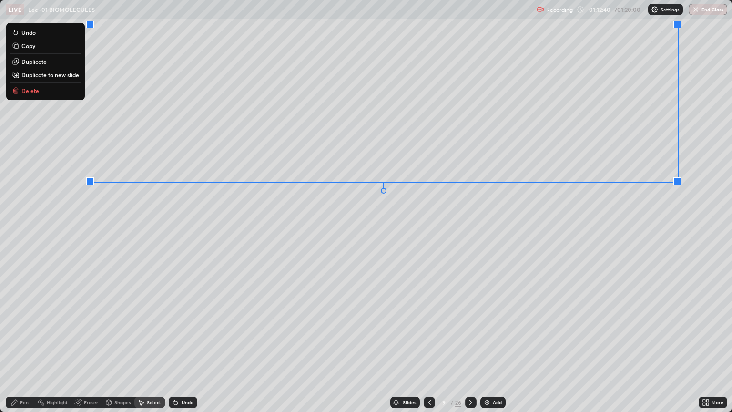
click at [22, 347] on div "Pen" at bounding box center [24, 402] width 9 height 5
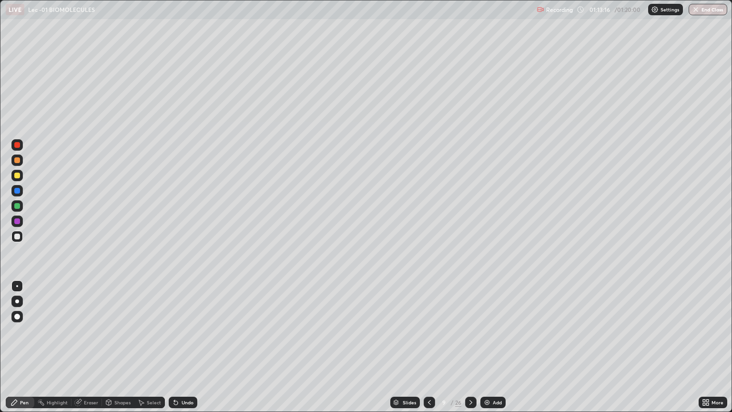
click at [17, 206] on div at bounding box center [17, 206] width 6 height 6
click at [17, 176] on div at bounding box center [17, 176] width 6 height 6
click at [182, 347] on div "Undo" at bounding box center [188, 402] width 12 height 5
click at [180, 347] on div "Undo" at bounding box center [183, 402] width 29 height 11
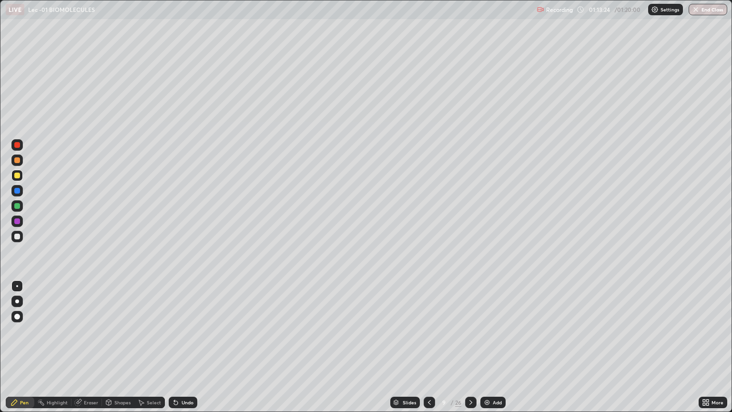
click at [179, 347] on div "Undo" at bounding box center [183, 402] width 29 height 11
click at [706, 347] on icon at bounding box center [706, 403] width 8 height 8
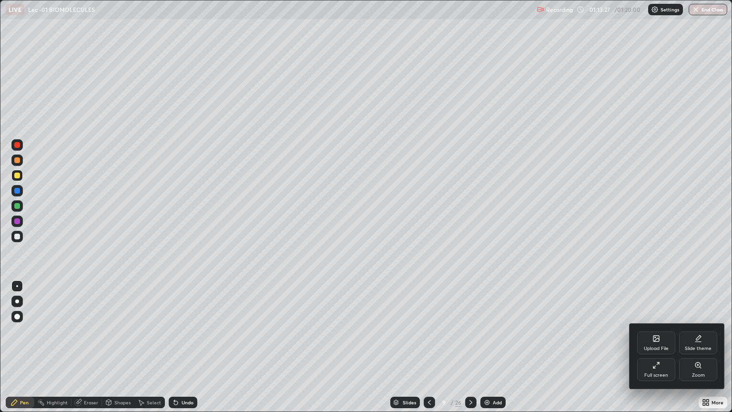
click at [659, 347] on icon at bounding box center [657, 365] width 8 height 8
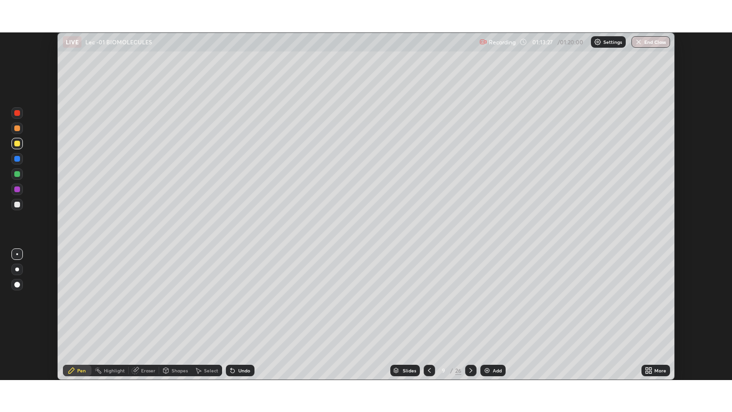
scroll to position [47335, 46950]
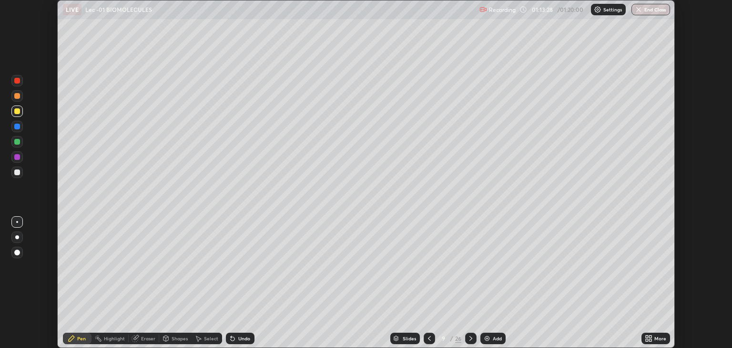
click at [647, 336] on icon at bounding box center [647, 336] width 2 height 2
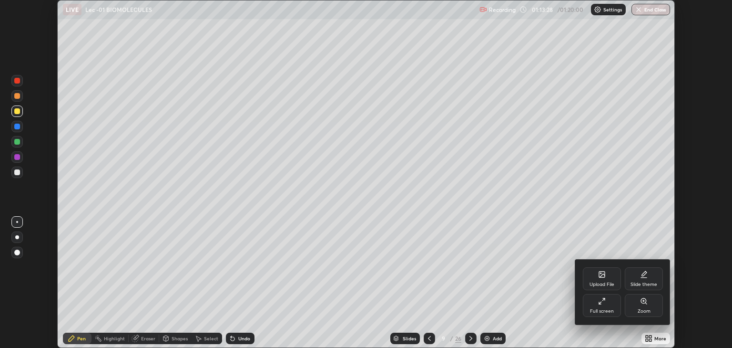
click at [607, 305] on div "Full screen" at bounding box center [602, 305] width 38 height 23
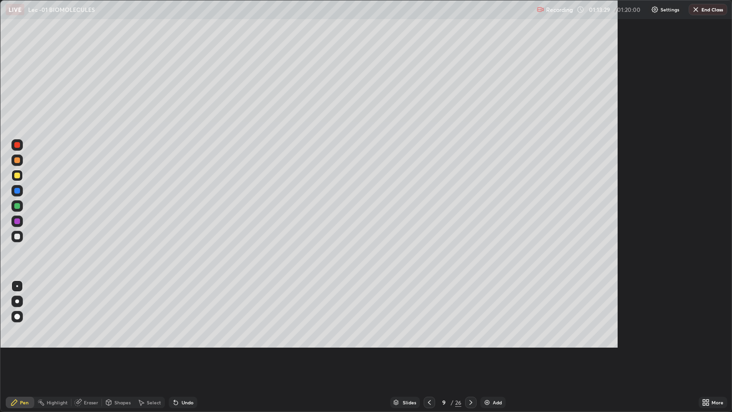
scroll to position [412, 732]
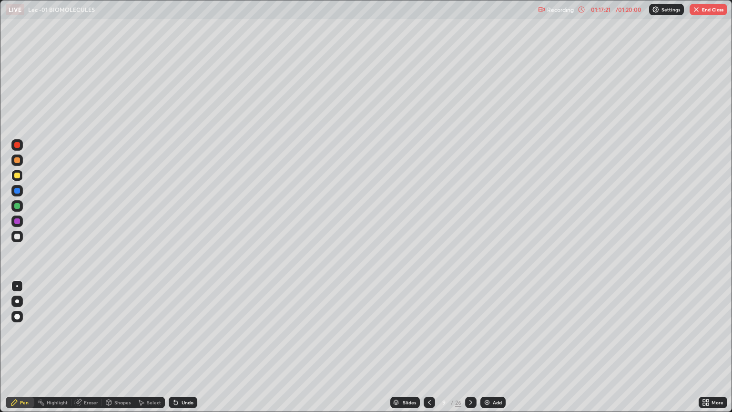
click at [17, 237] on div at bounding box center [17, 237] width 6 height 6
click at [189, 347] on div "Undo" at bounding box center [188, 402] width 12 height 5
click at [190, 347] on div "Undo" at bounding box center [188, 402] width 12 height 5
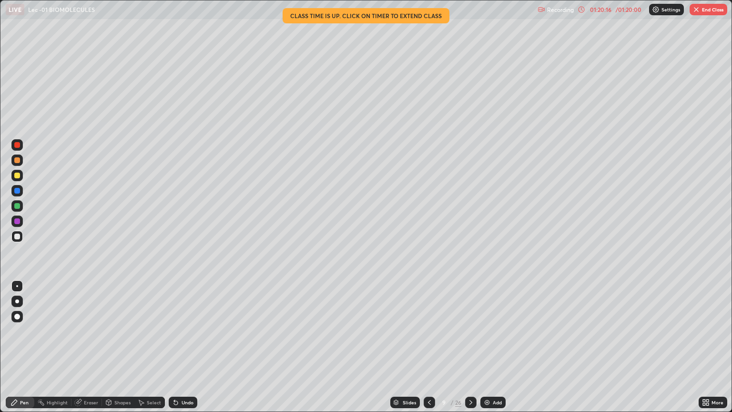
click at [600, 10] on div "01:20:16" at bounding box center [600, 10] width 27 height 6
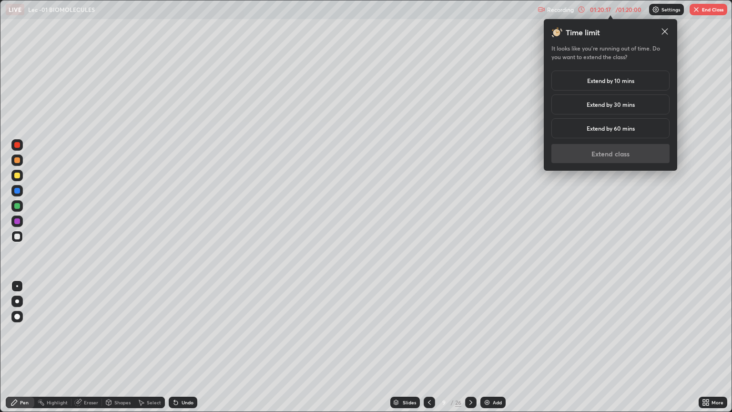
click at [591, 86] on div "Extend by 10 mins" at bounding box center [611, 81] width 118 height 20
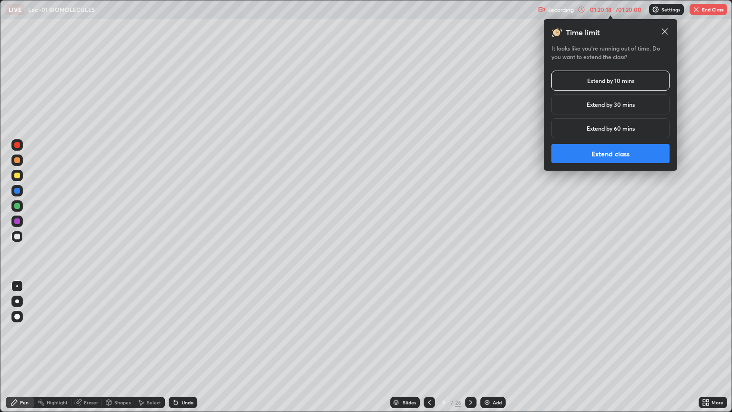
click at [635, 156] on button "Extend class" at bounding box center [611, 153] width 118 height 19
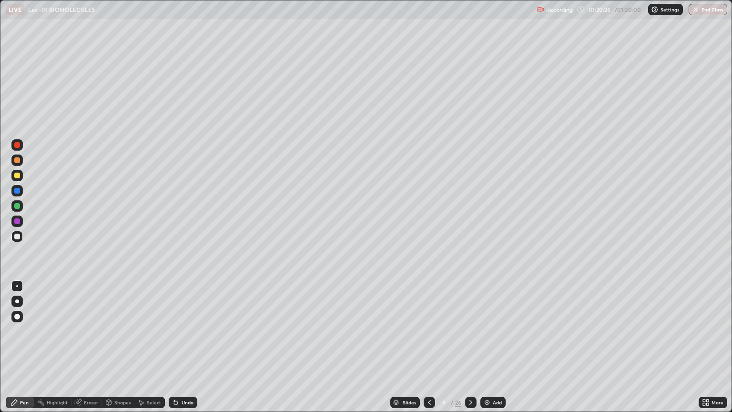
click at [186, 347] on div "Undo" at bounding box center [183, 402] width 29 height 11
click at [193, 347] on div "Undo" at bounding box center [183, 402] width 29 height 11
click at [192, 347] on div "Undo" at bounding box center [183, 402] width 29 height 11
click at [193, 347] on div "Undo" at bounding box center [183, 402] width 29 height 11
click at [194, 347] on div "Undo" at bounding box center [183, 402] width 29 height 11
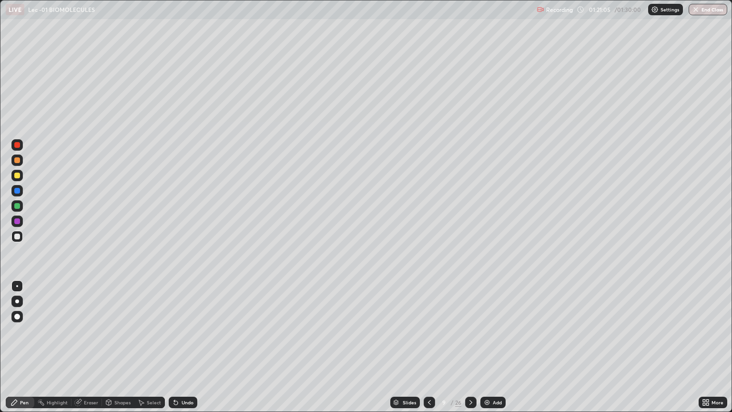
click at [192, 347] on div "Undo" at bounding box center [183, 402] width 29 height 11
click at [405, 347] on div "Slides" at bounding box center [409, 402] width 13 height 5
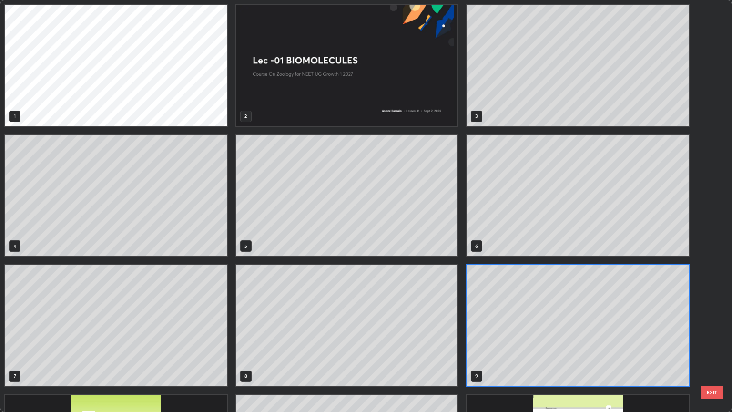
scroll to position [408, 727]
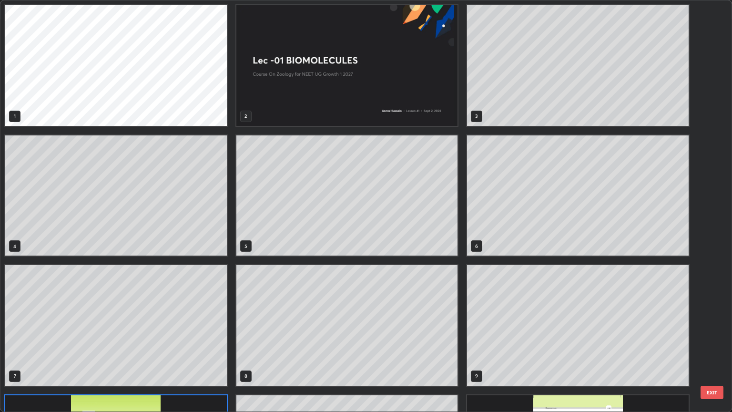
scroll to position [109, 0]
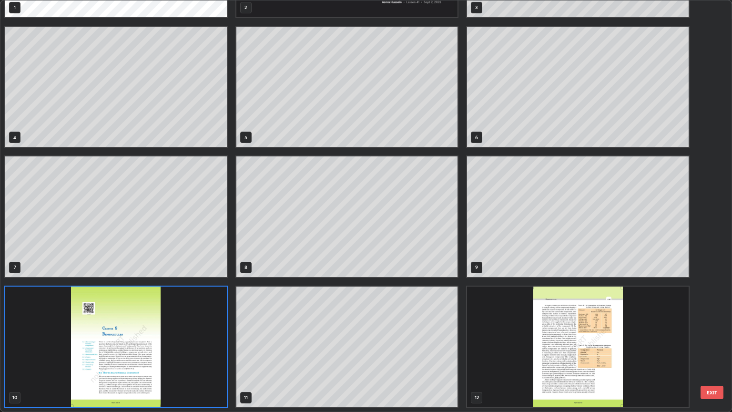
click at [513, 347] on img "grid" at bounding box center [578, 347] width 222 height 121
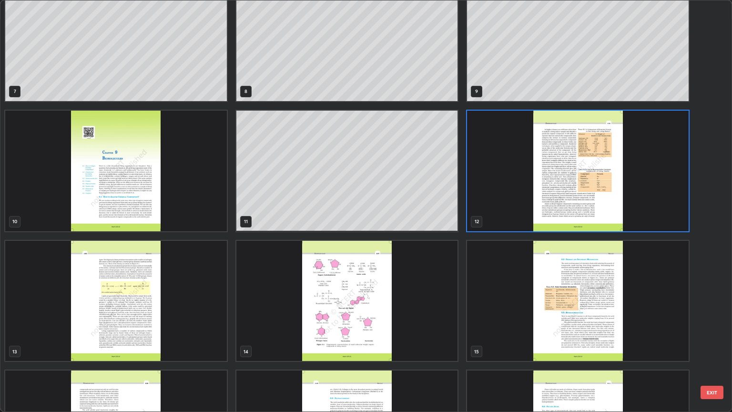
scroll to position [292, 0]
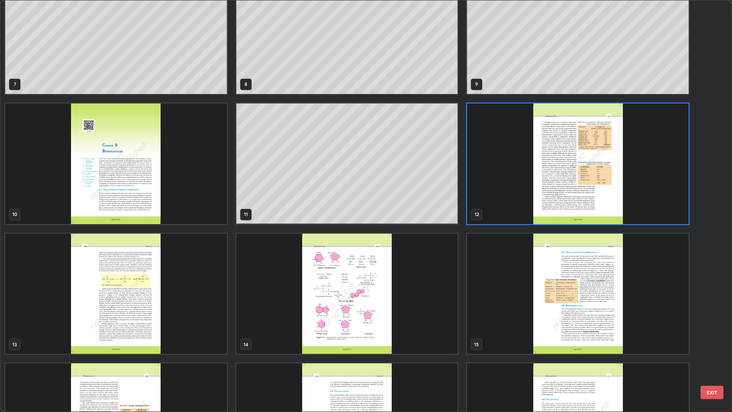
click at [548, 318] on img "grid" at bounding box center [578, 294] width 222 height 121
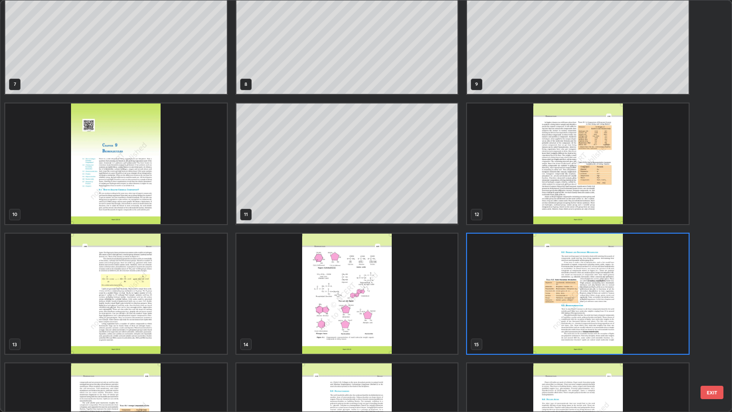
click at [548, 319] on img "grid" at bounding box center [578, 294] width 222 height 121
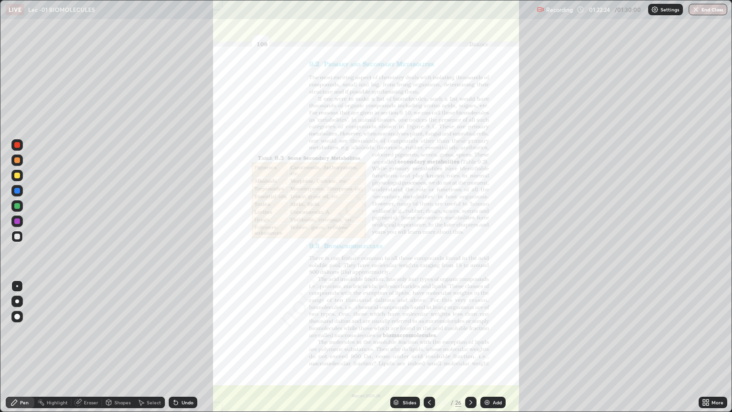
click at [704, 347] on icon at bounding box center [704, 401] width 2 height 2
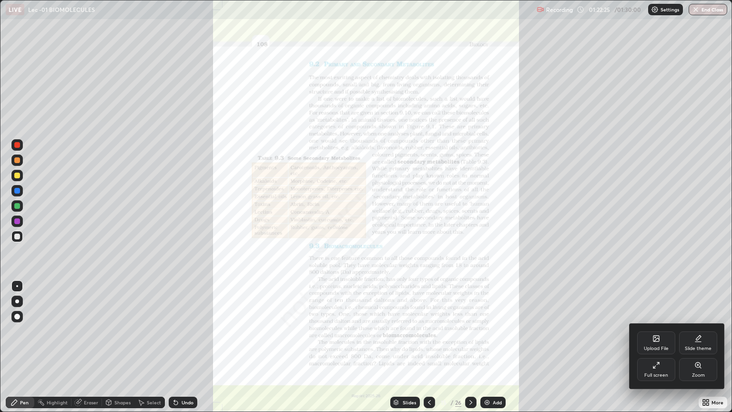
click at [696, 347] on icon at bounding box center [698, 364] width 5 height 5
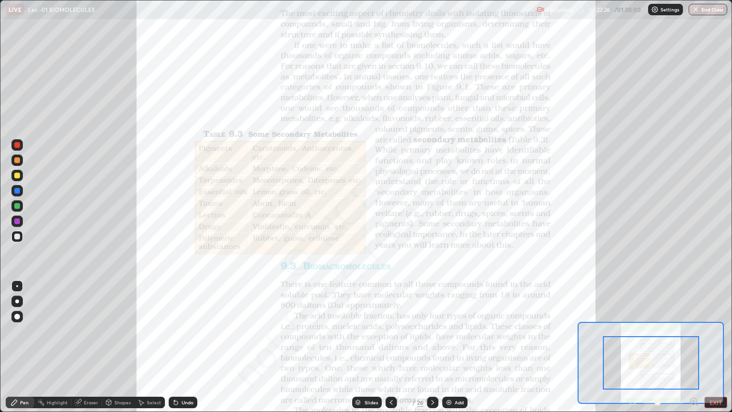
click at [693, 347] on icon at bounding box center [694, 401] width 2 height 0
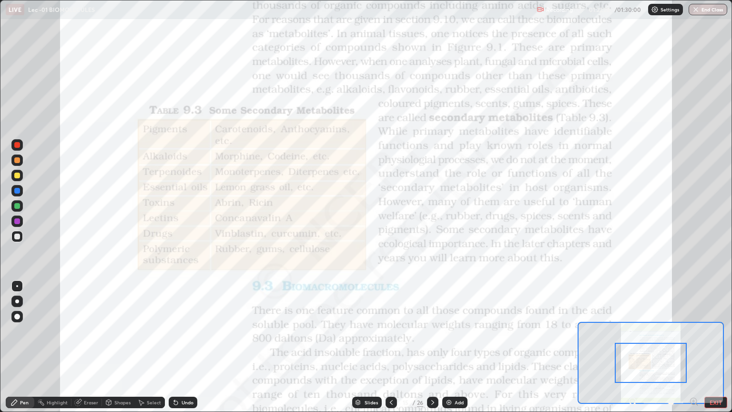
click at [693, 347] on icon at bounding box center [694, 401] width 2 height 0
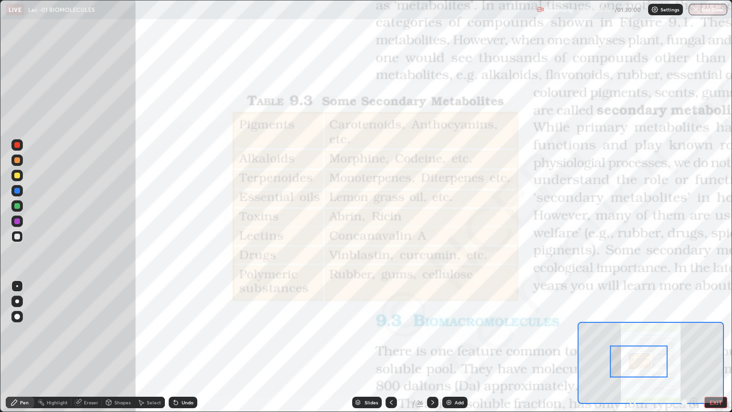
click at [19, 223] on div at bounding box center [17, 221] width 6 height 6
click at [183, 347] on div "Undo" at bounding box center [188, 402] width 12 height 5
click at [370, 347] on div "Slides" at bounding box center [371, 402] width 13 height 5
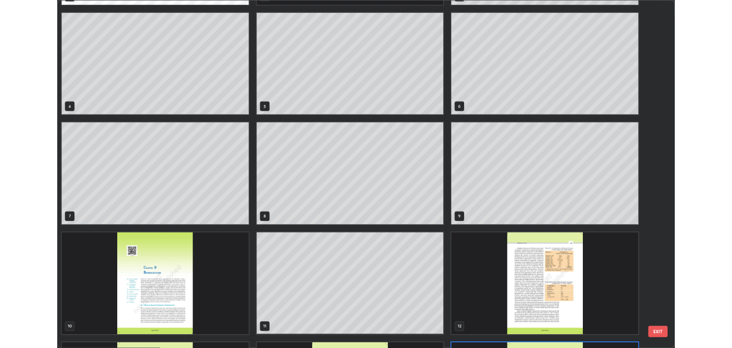
scroll to position [116, 0]
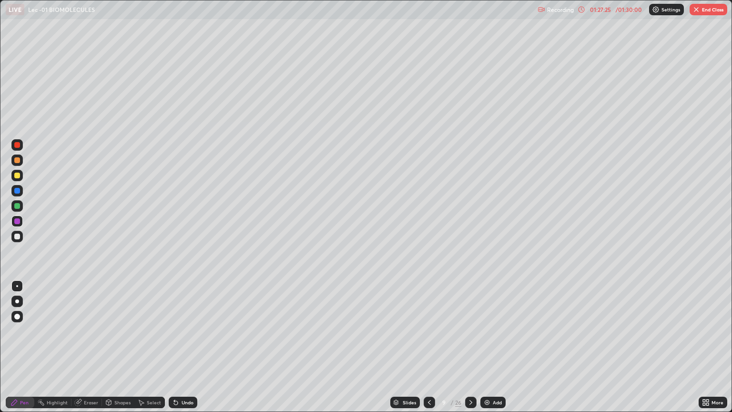
click at [708, 347] on icon at bounding box center [708, 401] width 2 height 2
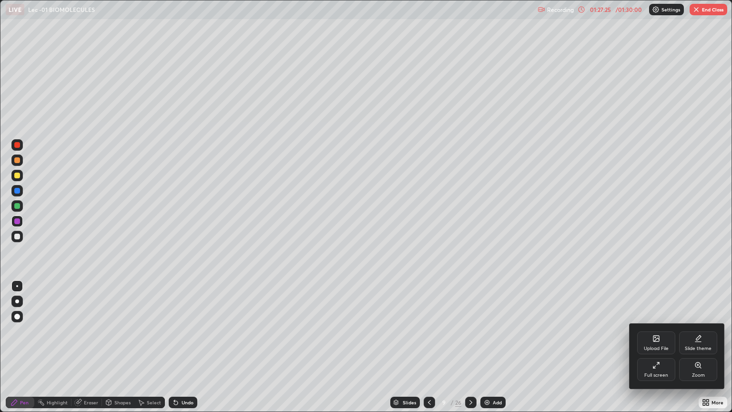
click at [661, 347] on div "Full screen" at bounding box center [657, 369] width 38 height 23
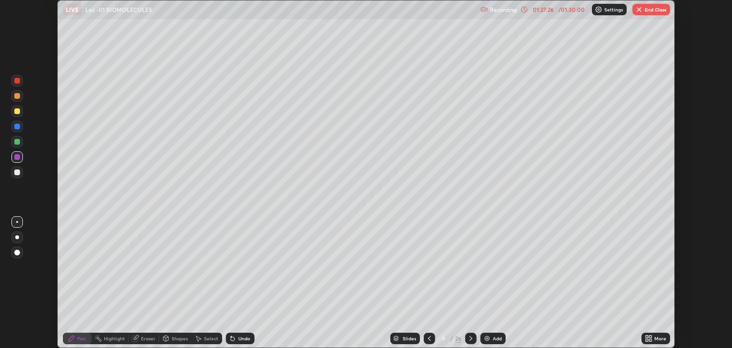
scroll to position [47335, 46950]
click at [648, 11] on button "End Class" at bounding box center [652, 9] width 38 height 11
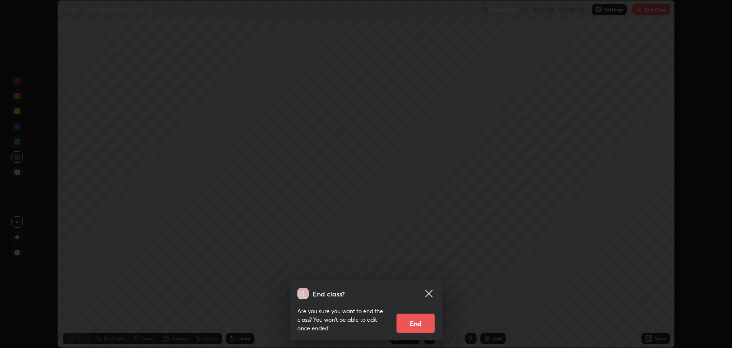
click at [425, 319] on button "End" at bounding box center [416, 322] width 38 height 19
